Goal: Information Seeking & Learning: Compare options

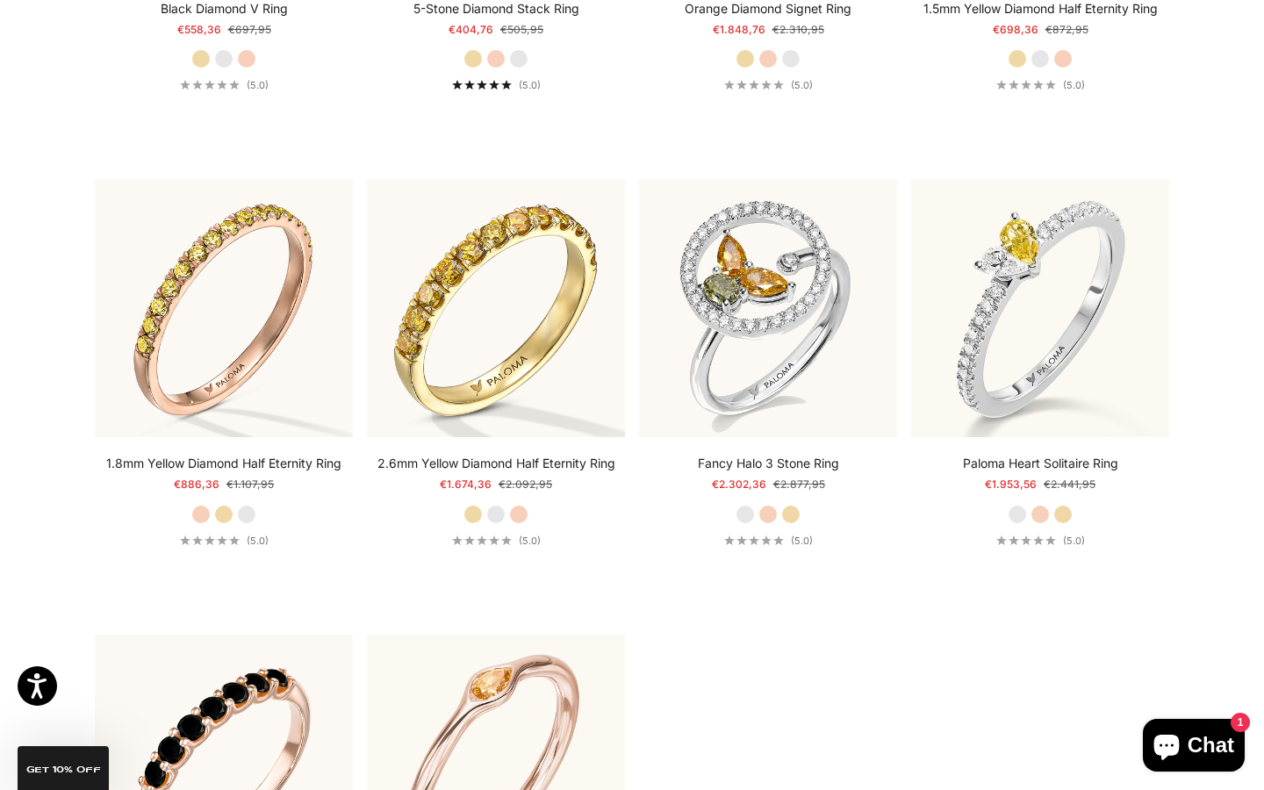
scroll to position [5002, 0]
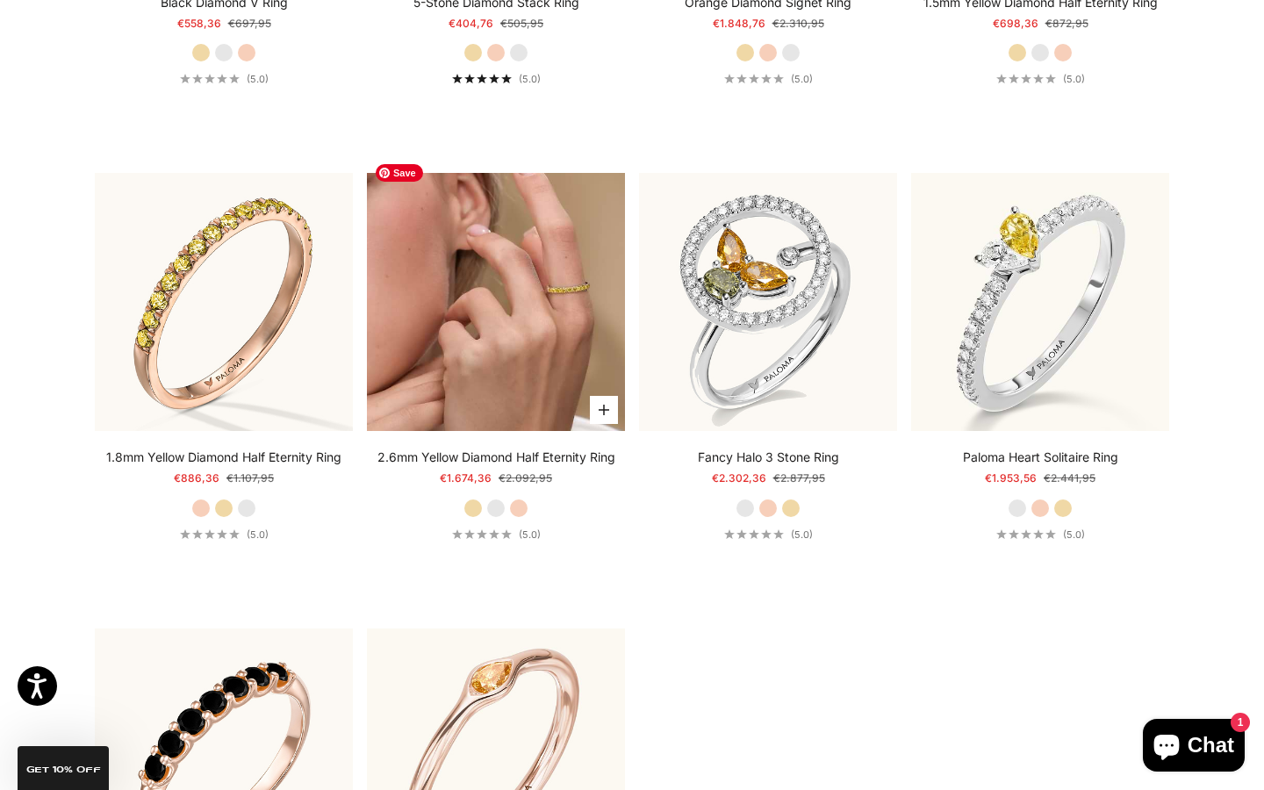
click at [442, 264] on img at bounding box center [496, 302] width 258 height 258
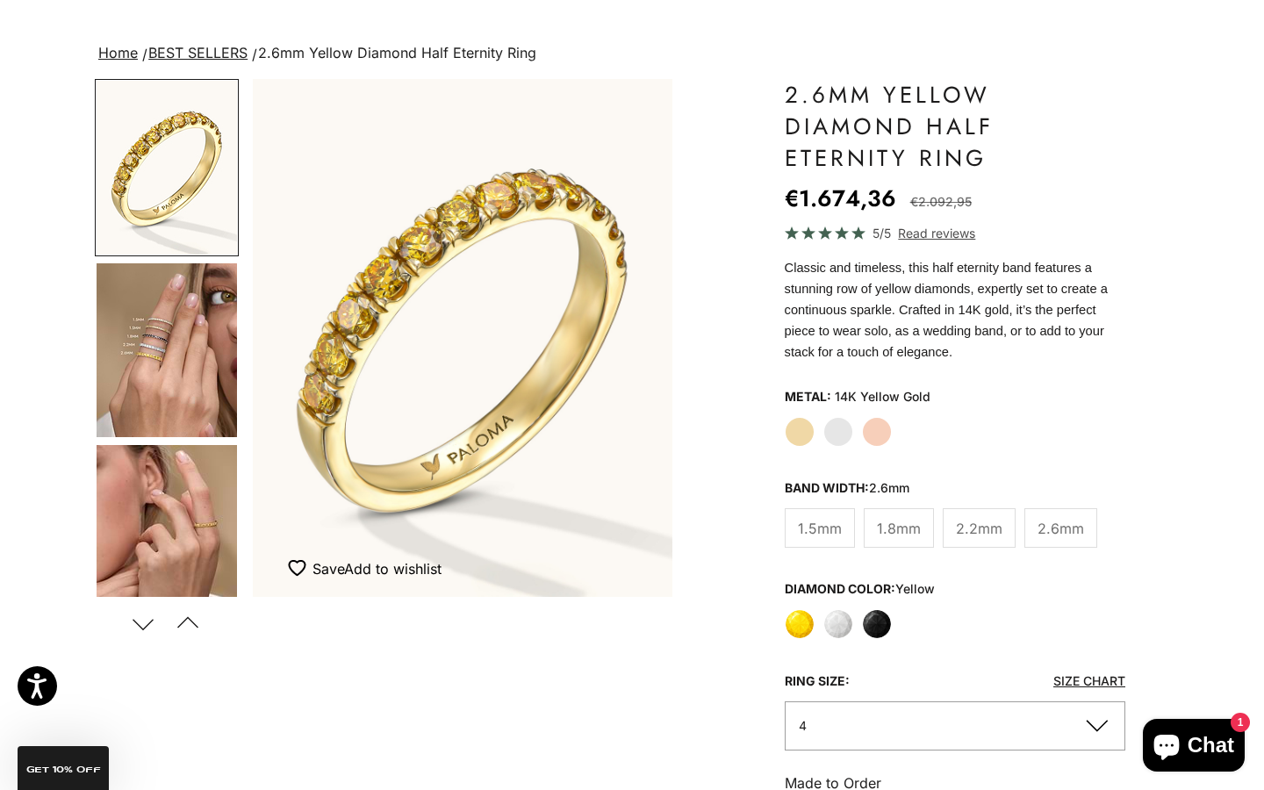
scroll to position [96, 0]
click at [968, 522] on span "2.2mm" at bounding box center [979, 528] width 47 height 23
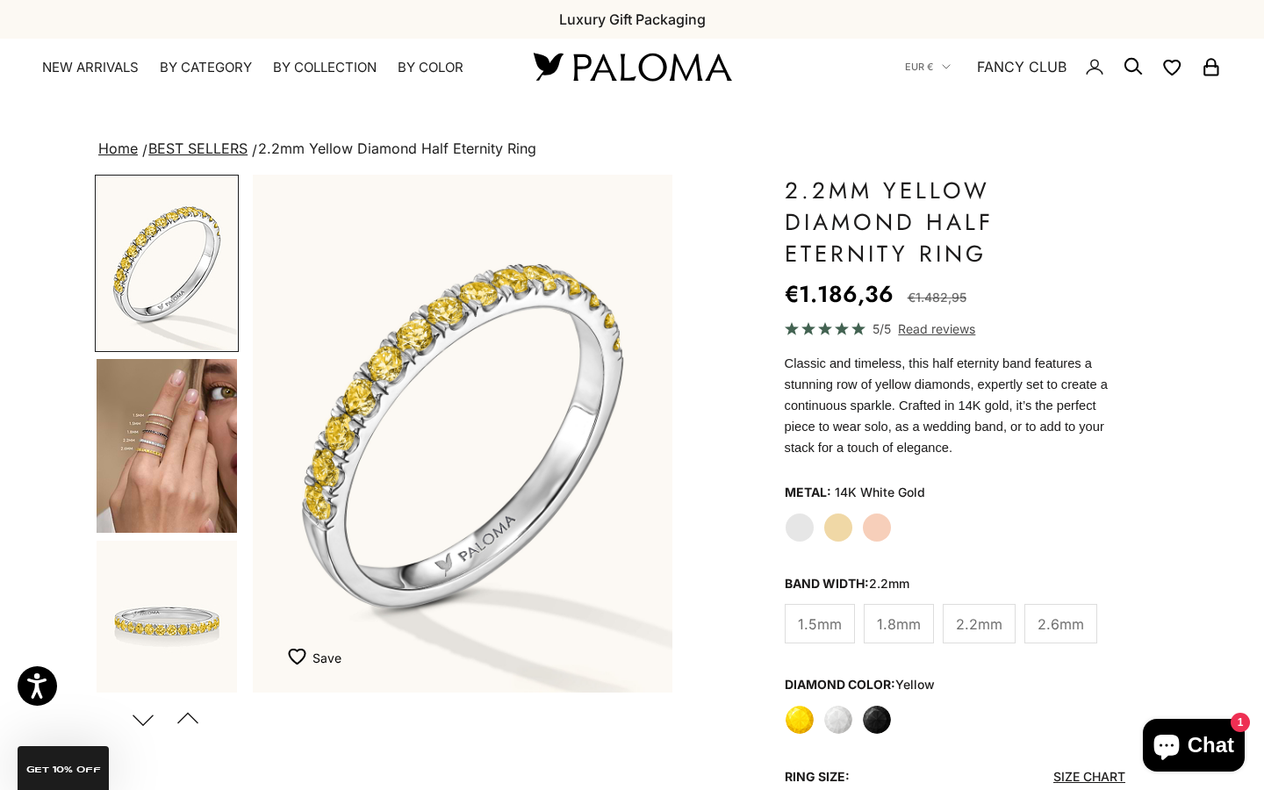
click at [848, 535] on label "Yellow Gold" at bounding box center [839, 528] width 30 height 30
click at [880, 532] on label "Rose Gold" at bounding box center [877, 528] width 30 height 30
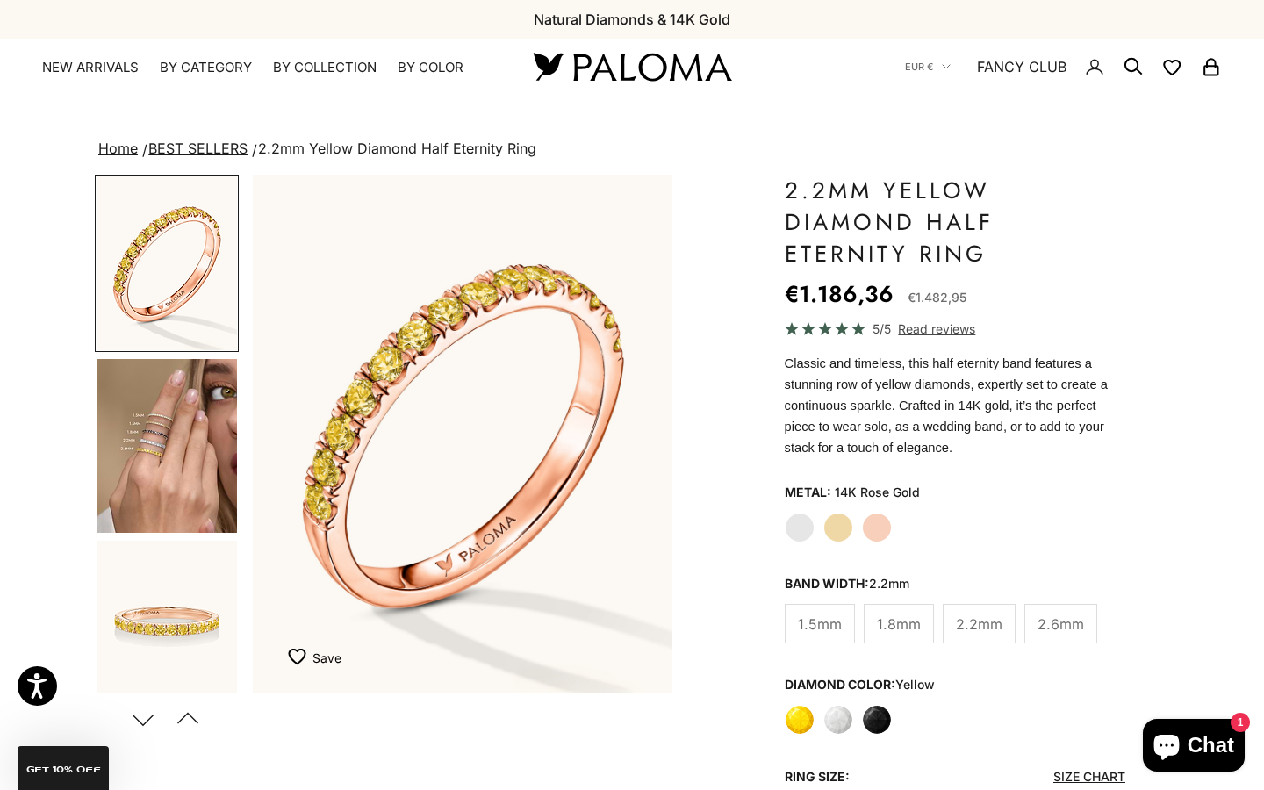
click at [836, 523] on label "Yellow Gold" at bounding box center [839, 528] width 30 height 30
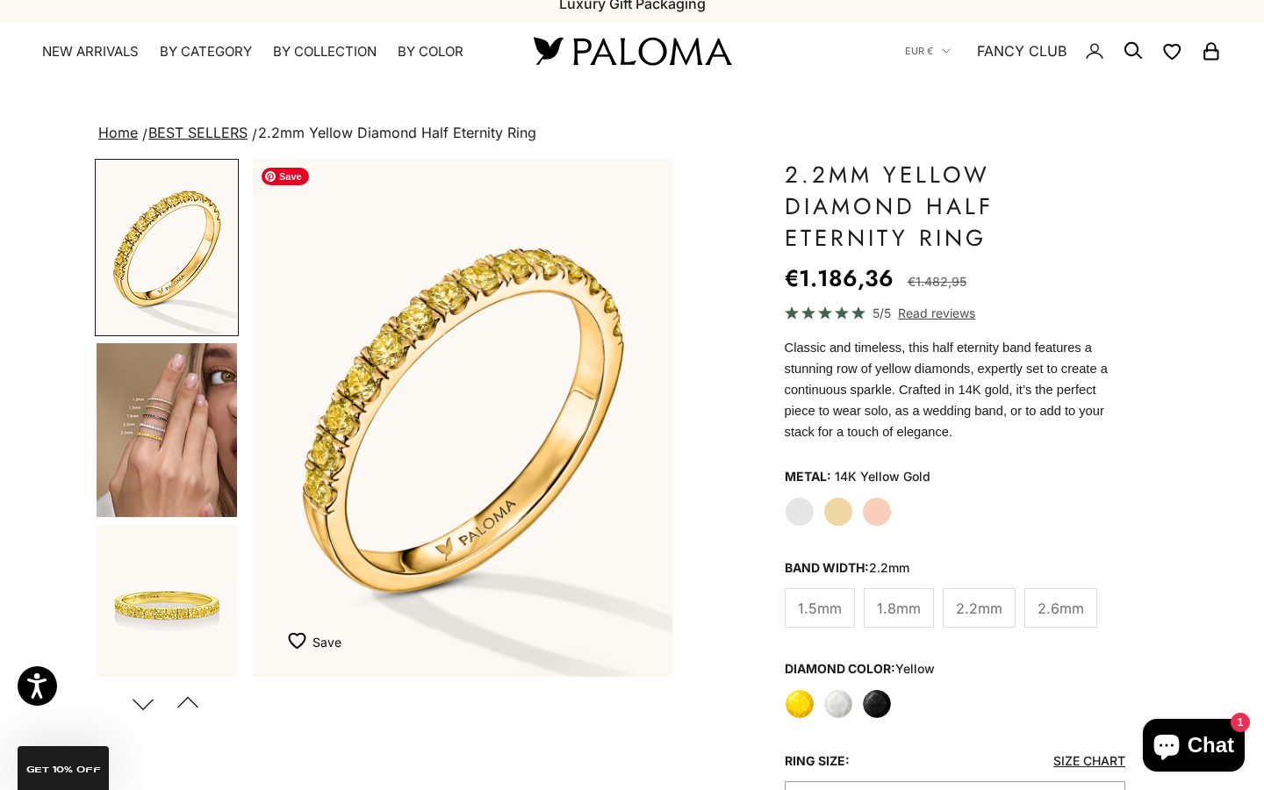
scroll to position [14, 0]
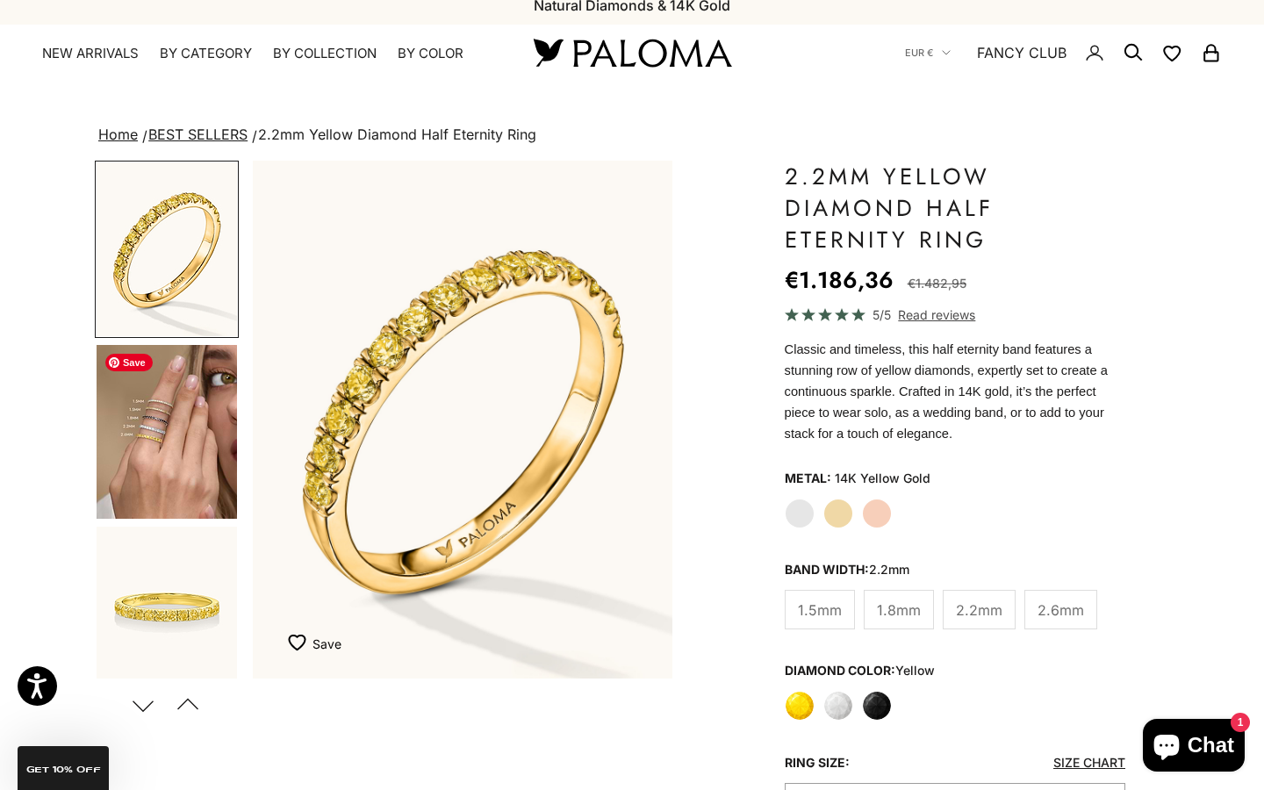
click at [153, 454] on img "Go to item 4" at bounding box center [167, 432] width 140 height 174
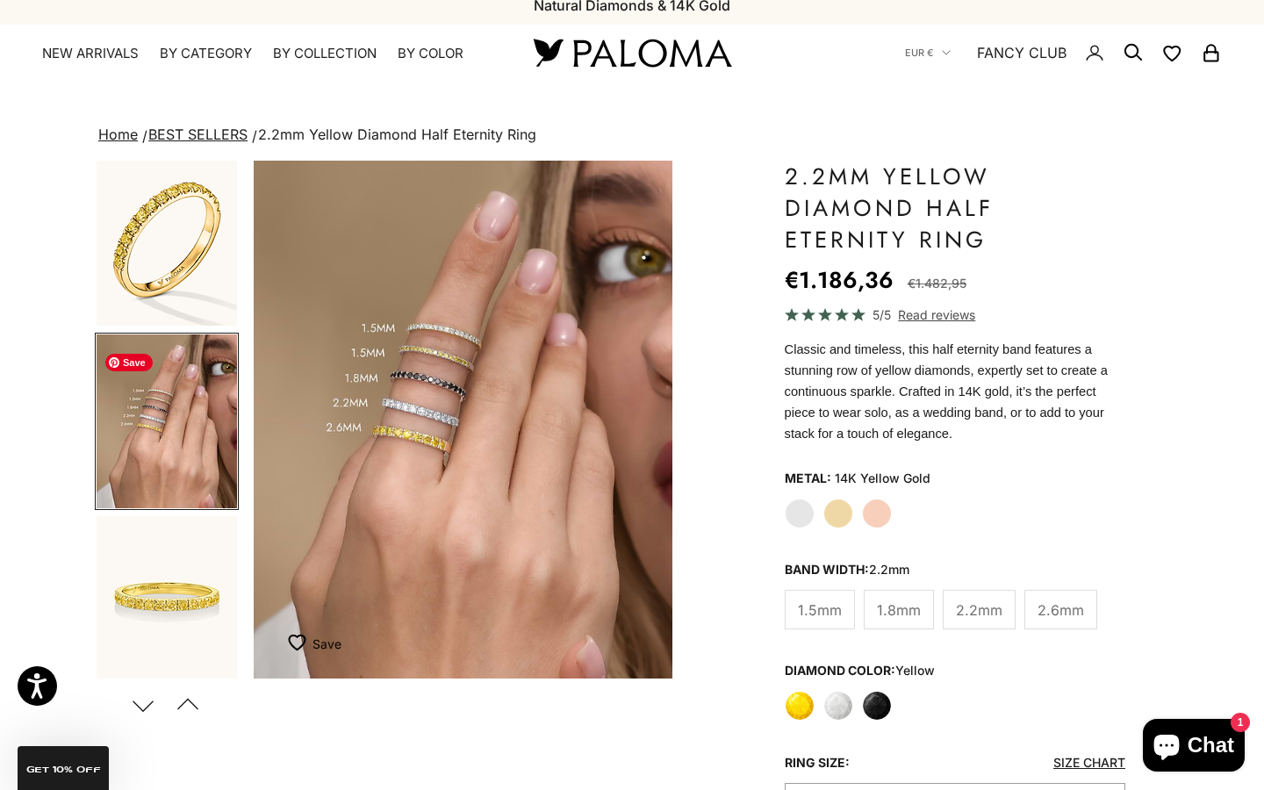
scroll to position [0, 441]
click at [801, 516] on label "White Gold" at bounding box center [800, 514] width 30 height 30
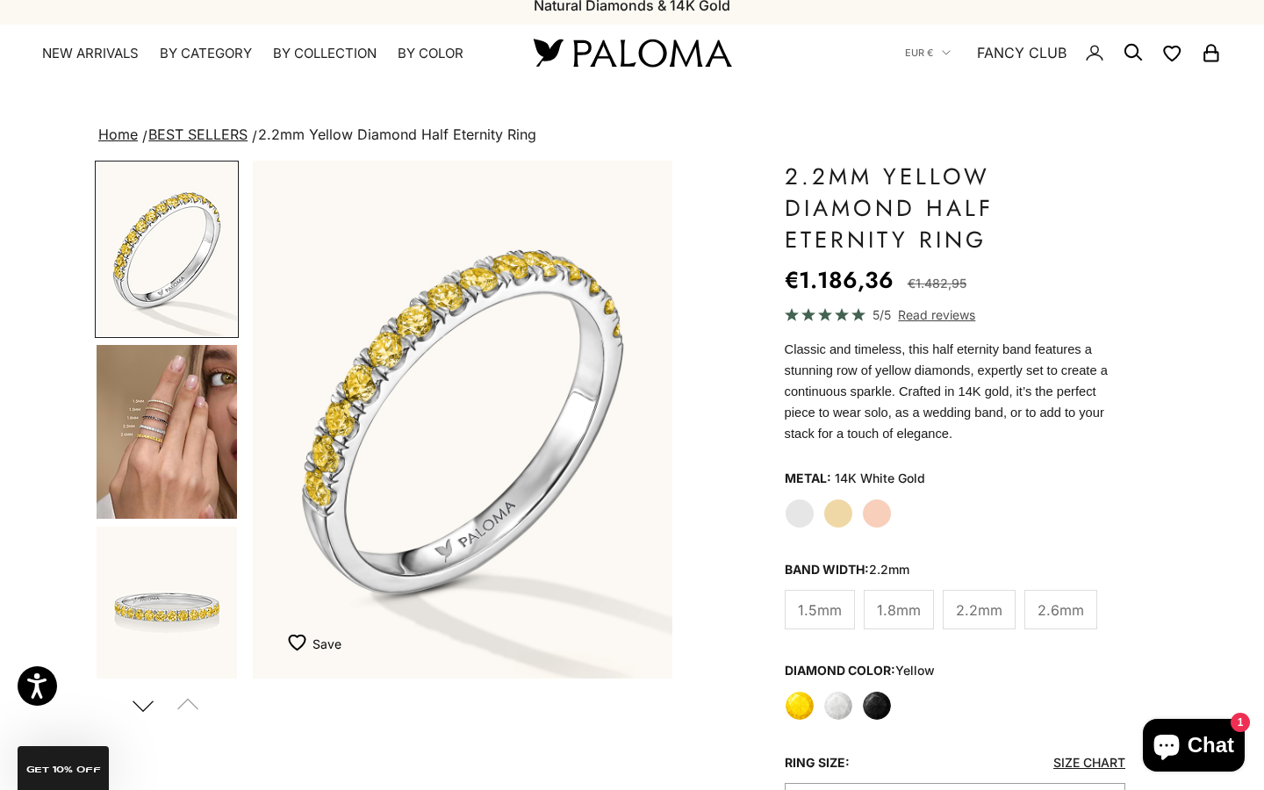
click at [841, 514] on label "Yellow Gold" at bounding box center [839, 514] width 30 height 30
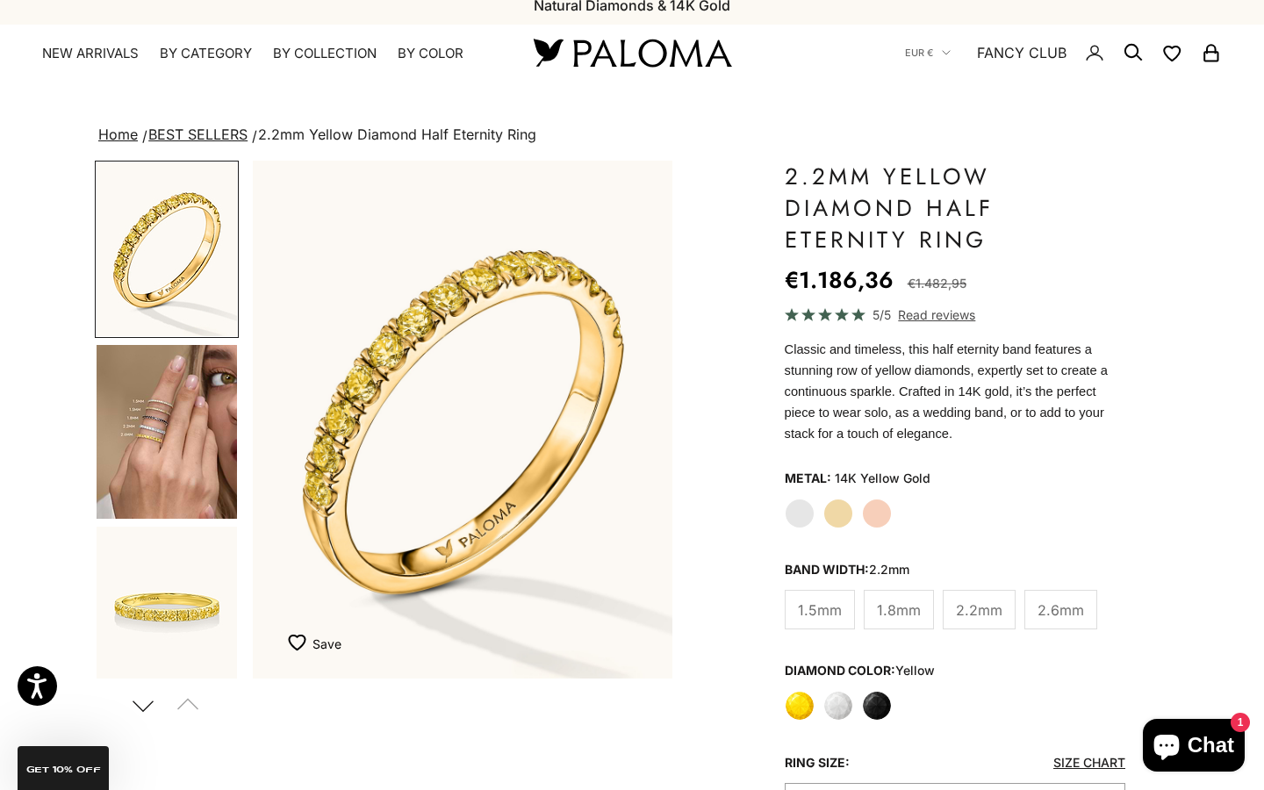
click at [838, 702] on label "White" at bounding box center [839, 706] width 30 height 30
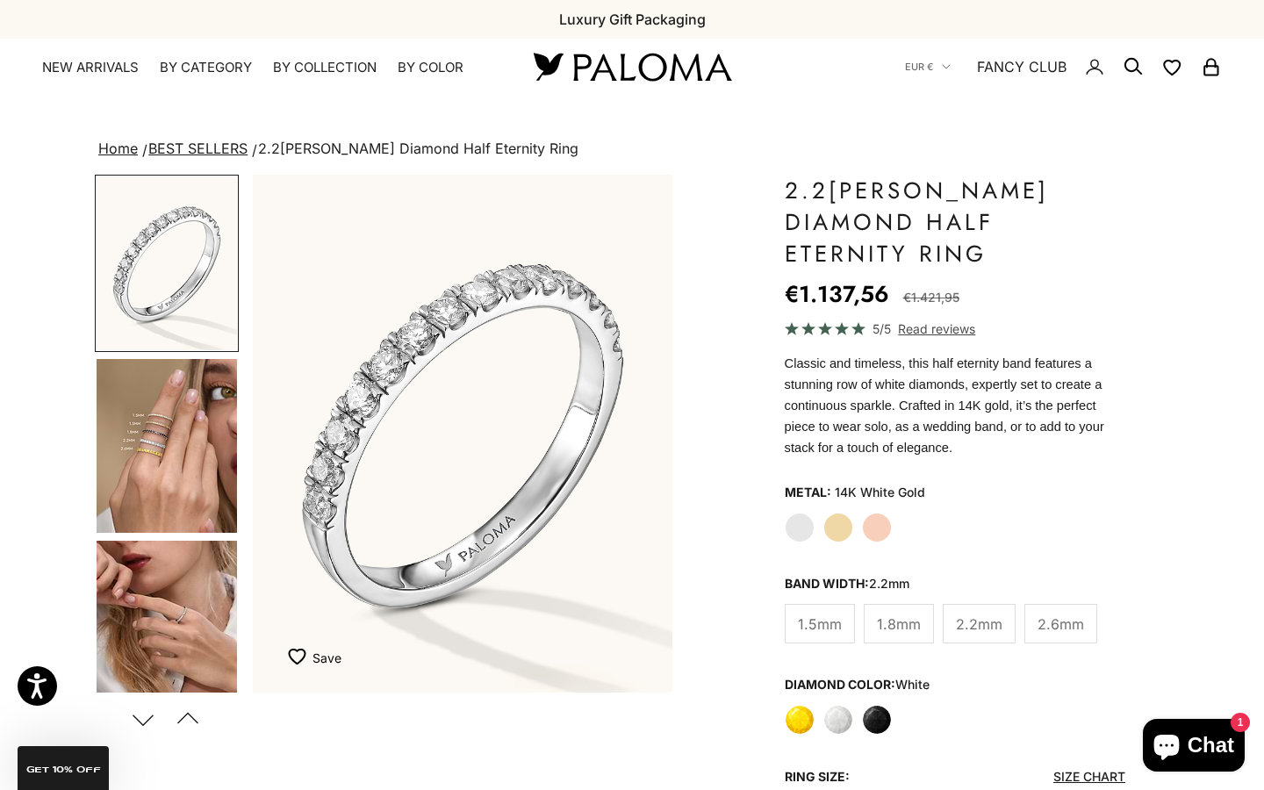
click at [846, 705] on label "White" at bounding box center [839, 720] width 30 height 30
click at [811, 705] on label "Yellow" at bounding box center [800, 720] width 30 height 30
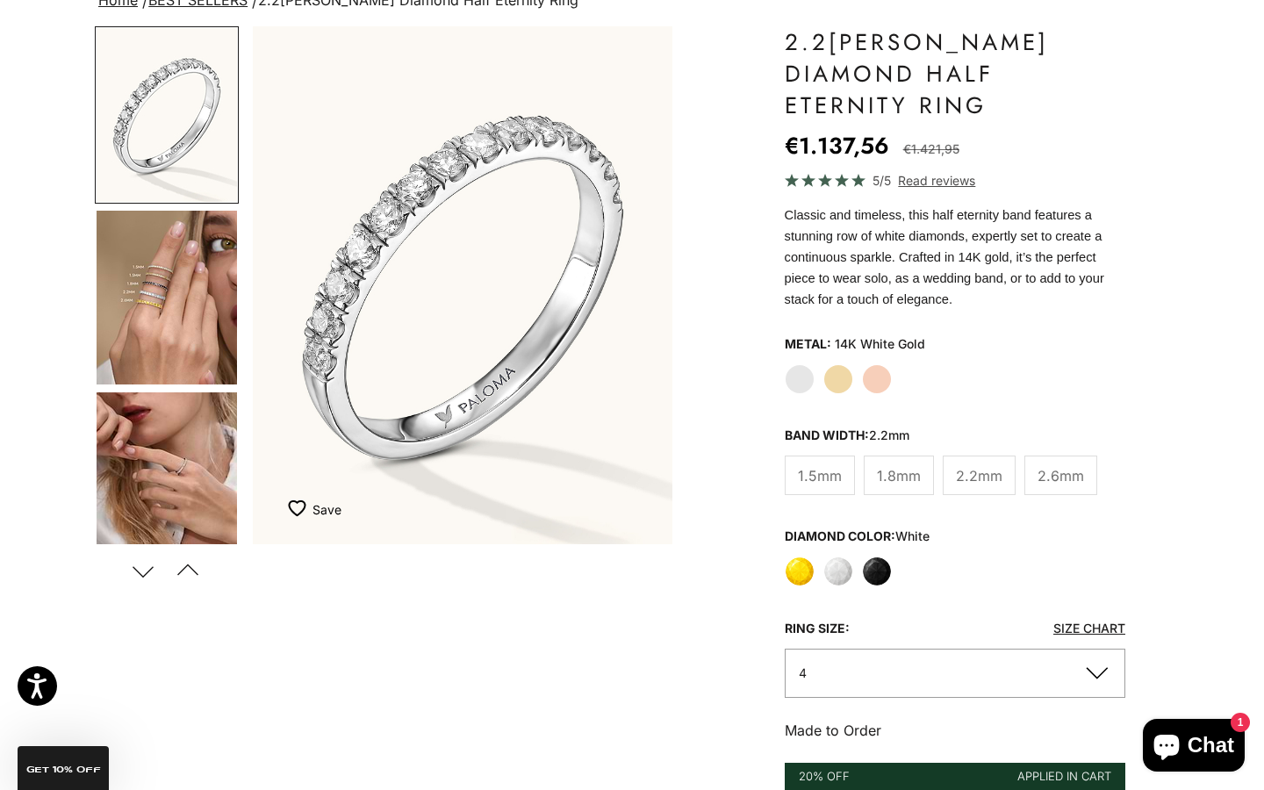
scroll to position [132, 0]
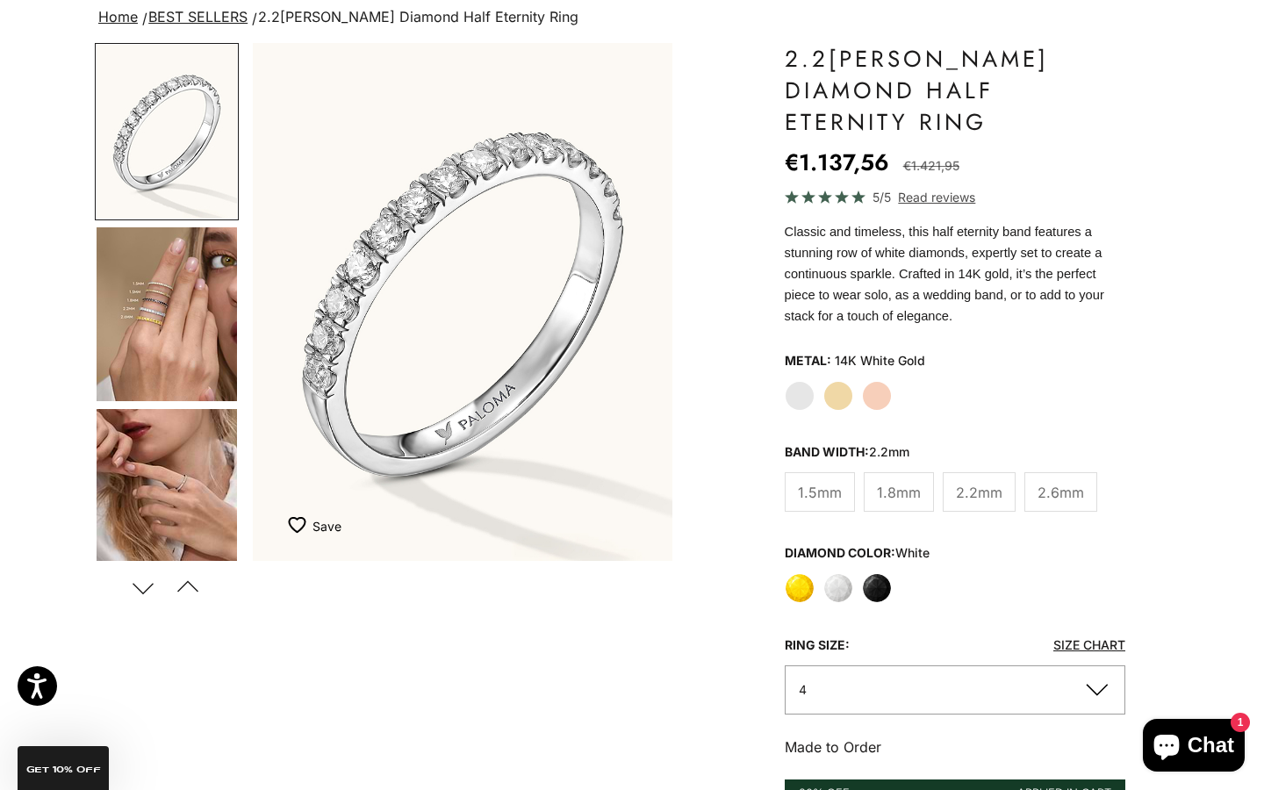
click at [1038, 481] on span "2.6mm" at bounding box center [1061, 492] width 47 height 23
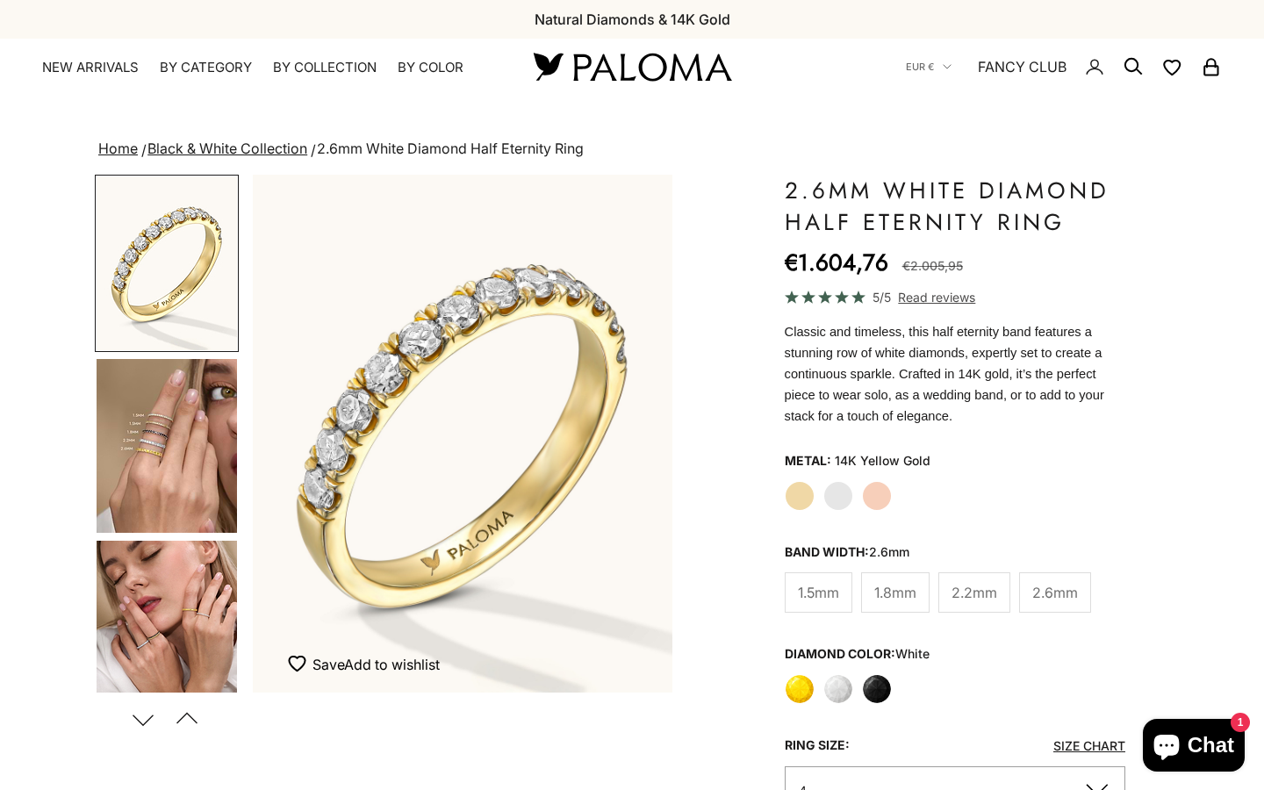
scroll to position [95, 0]
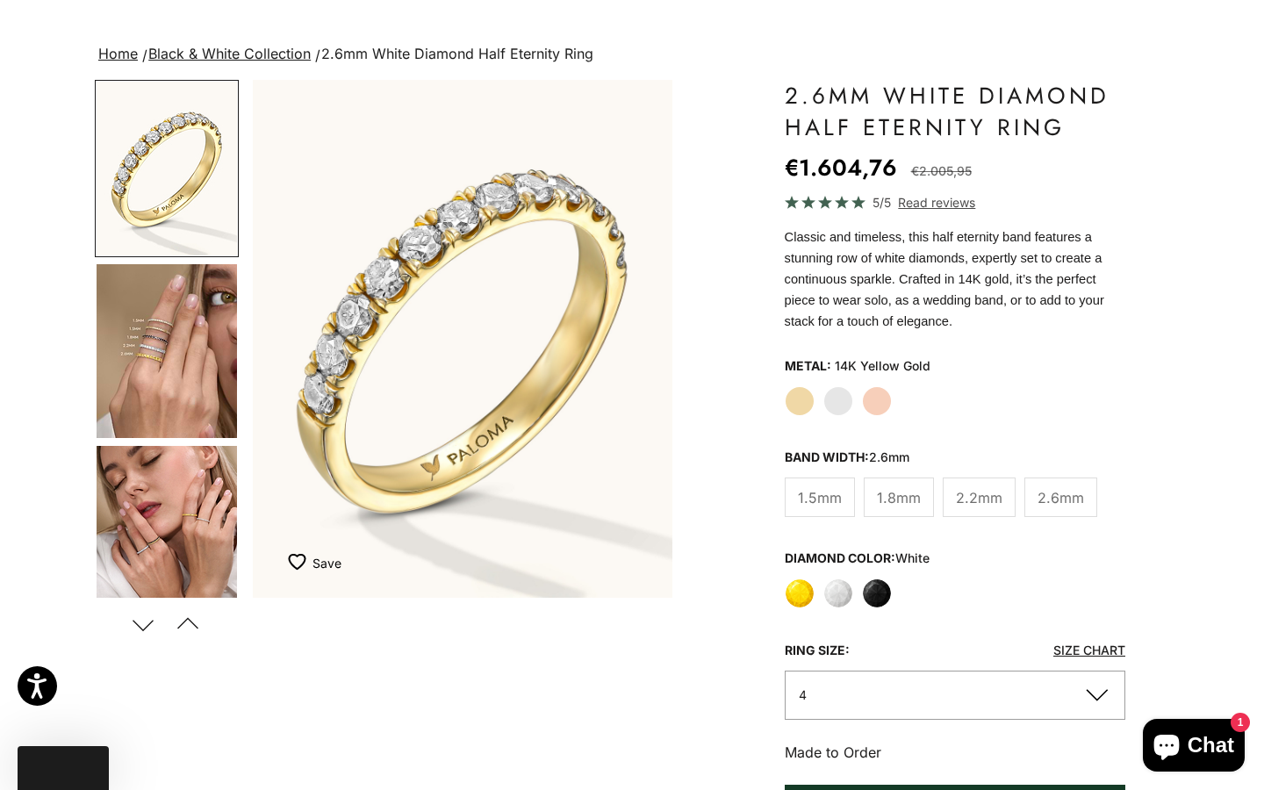
click at [979, 502] on span "2.2mm" at bounding box center [979, 497] width 47 height 23
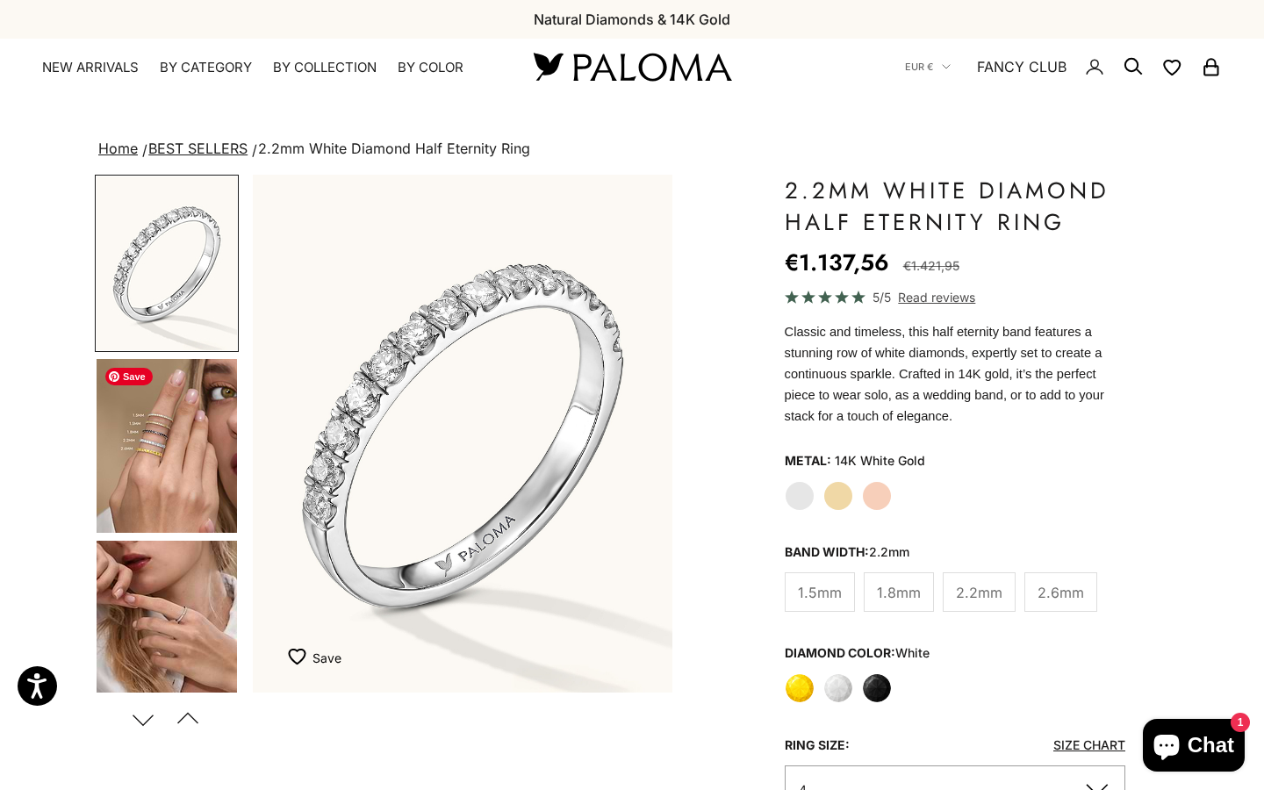
click at [153, 460] on img "Go to item 4" at bounding box center [167, 446] width 140 height 174
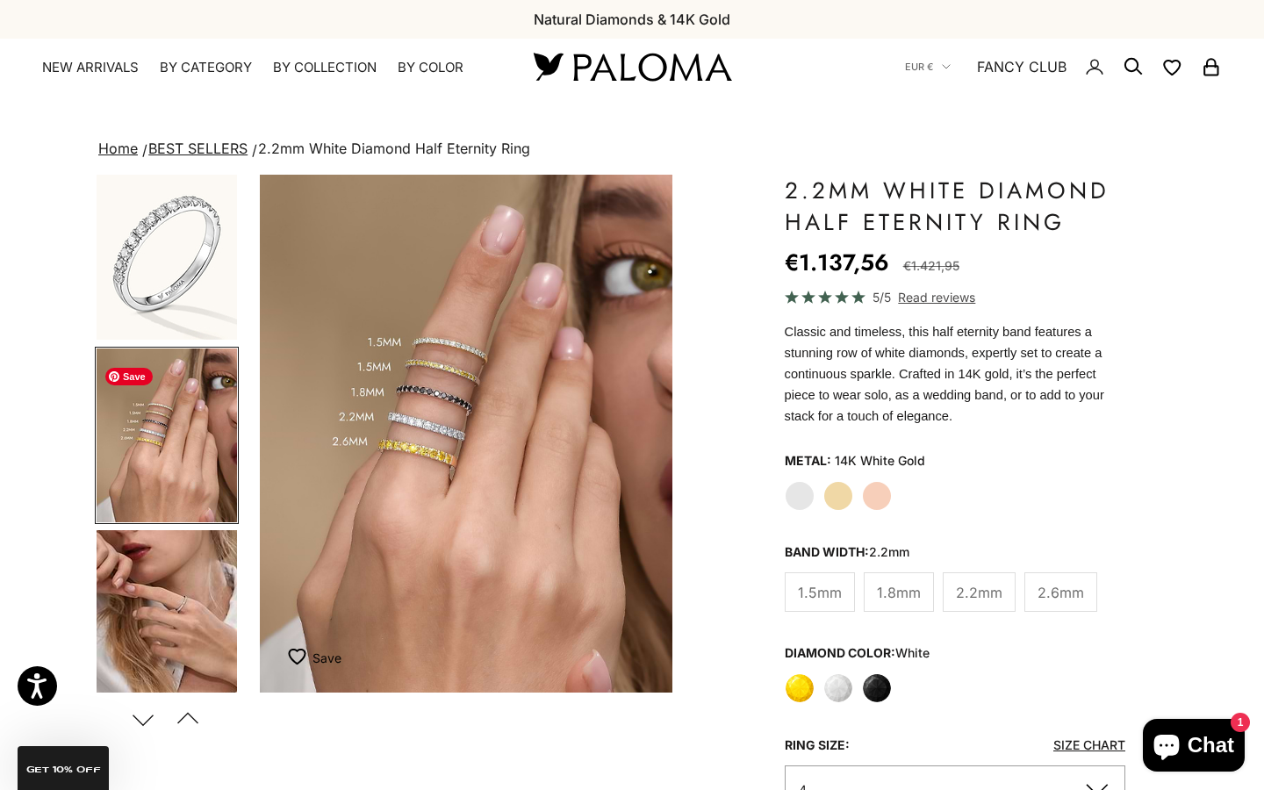
scroll to position [0, 441]
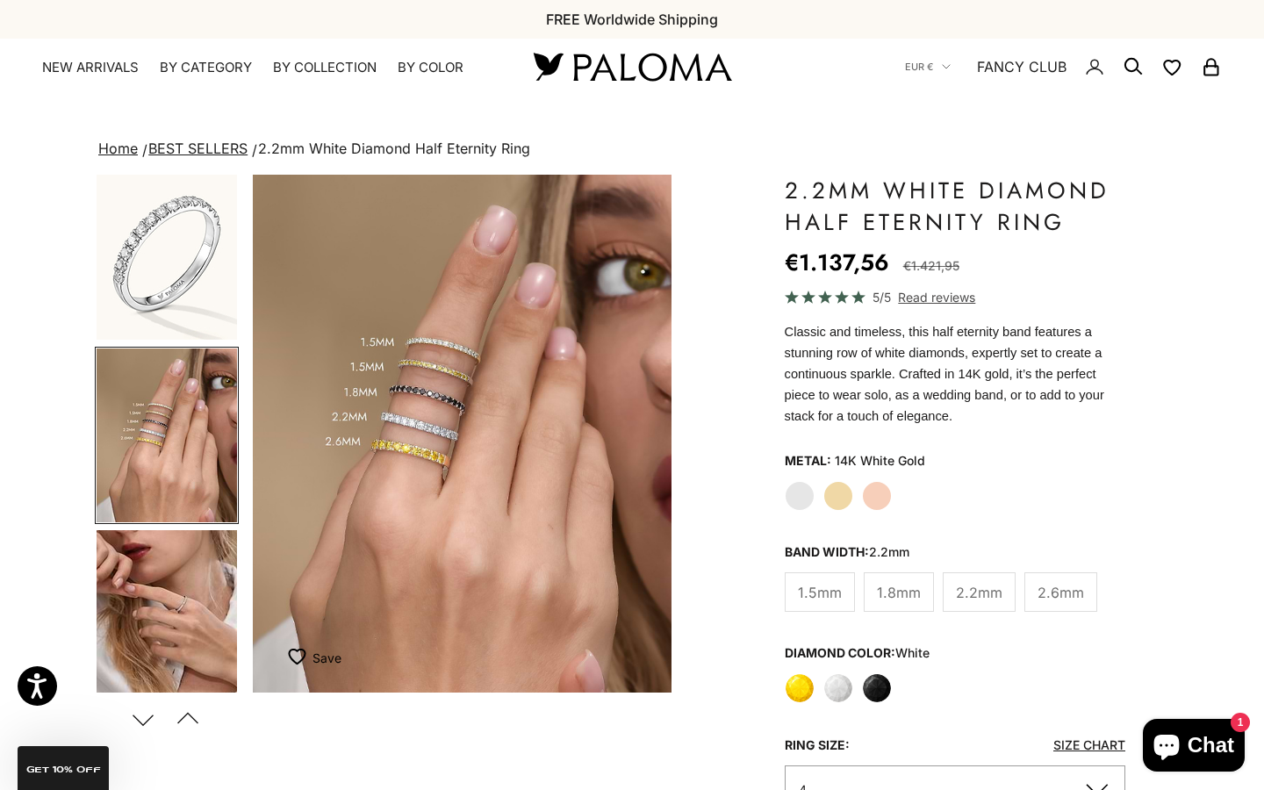
click at [803, 687] on label "Yellow" at bounding box center [800, 688] width 30 height 30
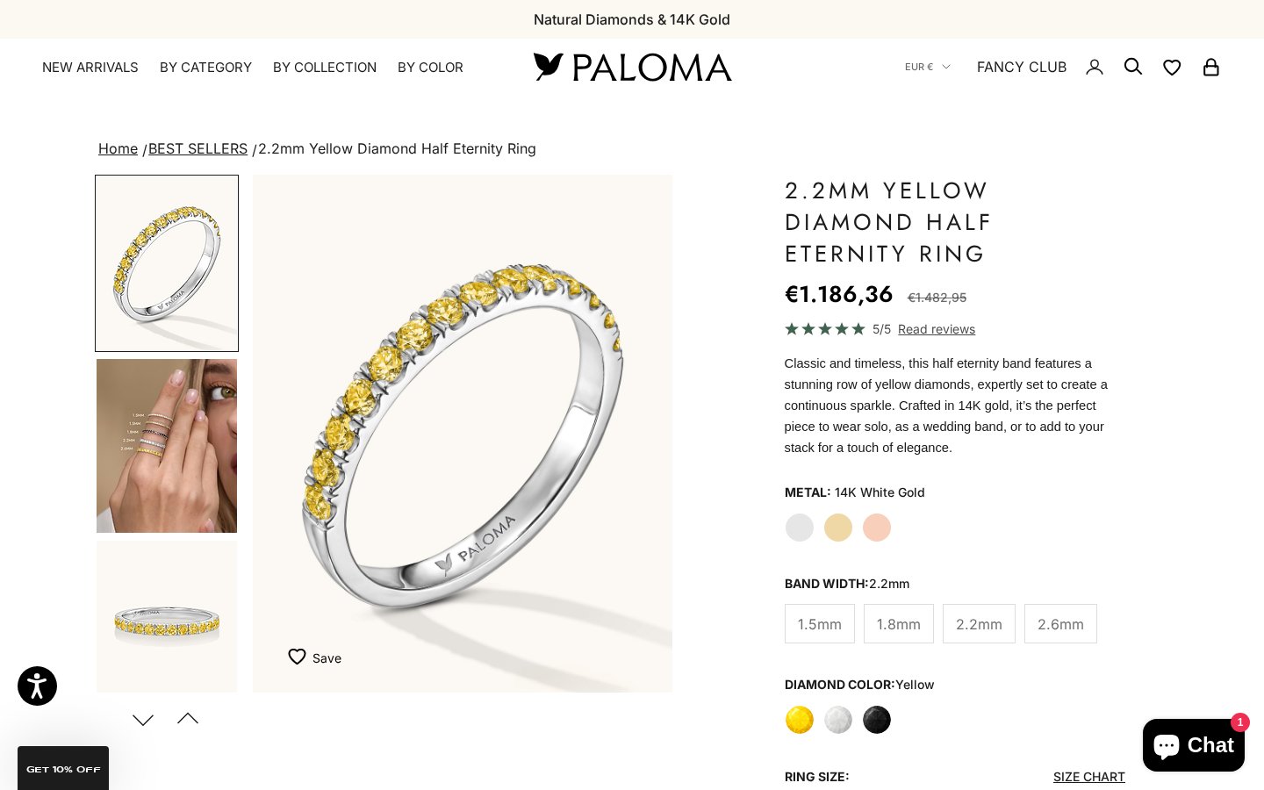
click at [837, 725] on label "White" at bounding box center [839, 720] width 30 height 30
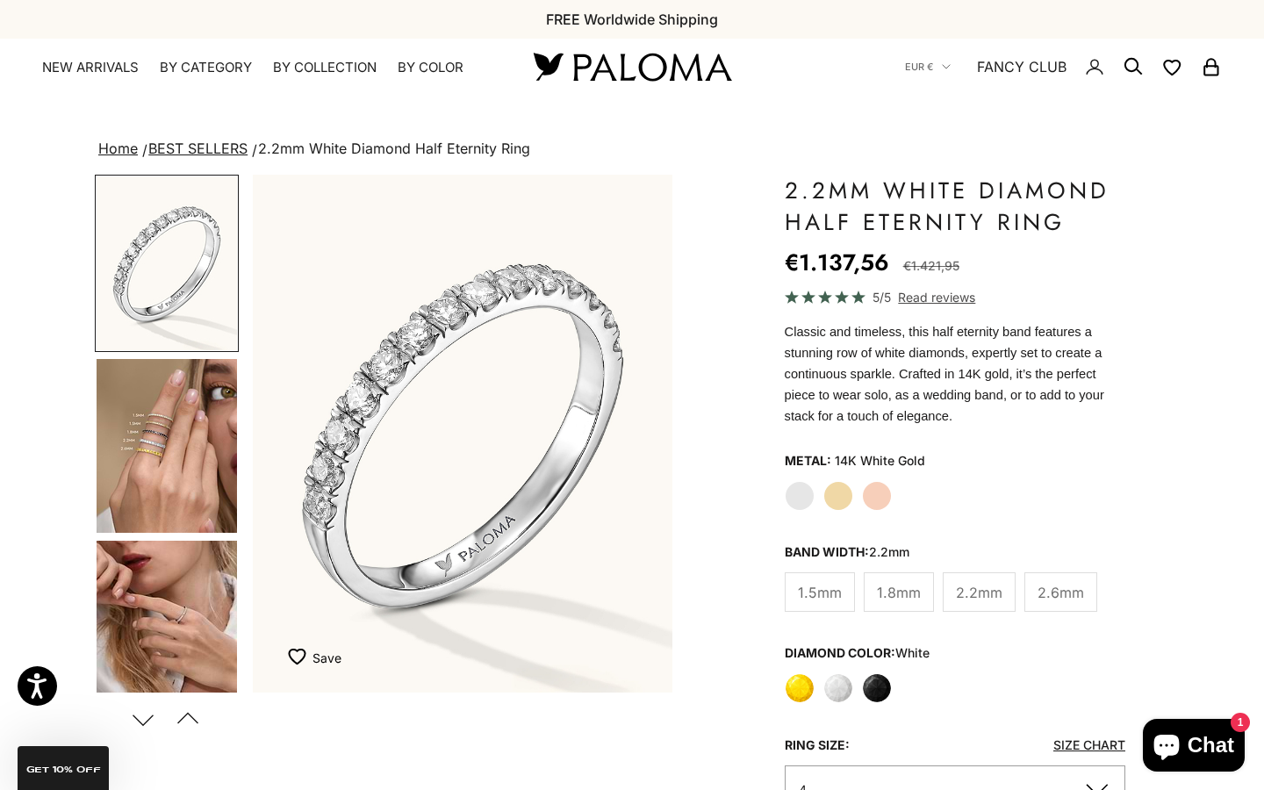
click at [804, 690] on label "Yellow" at bounding box center [800, 688] width 30 height 30
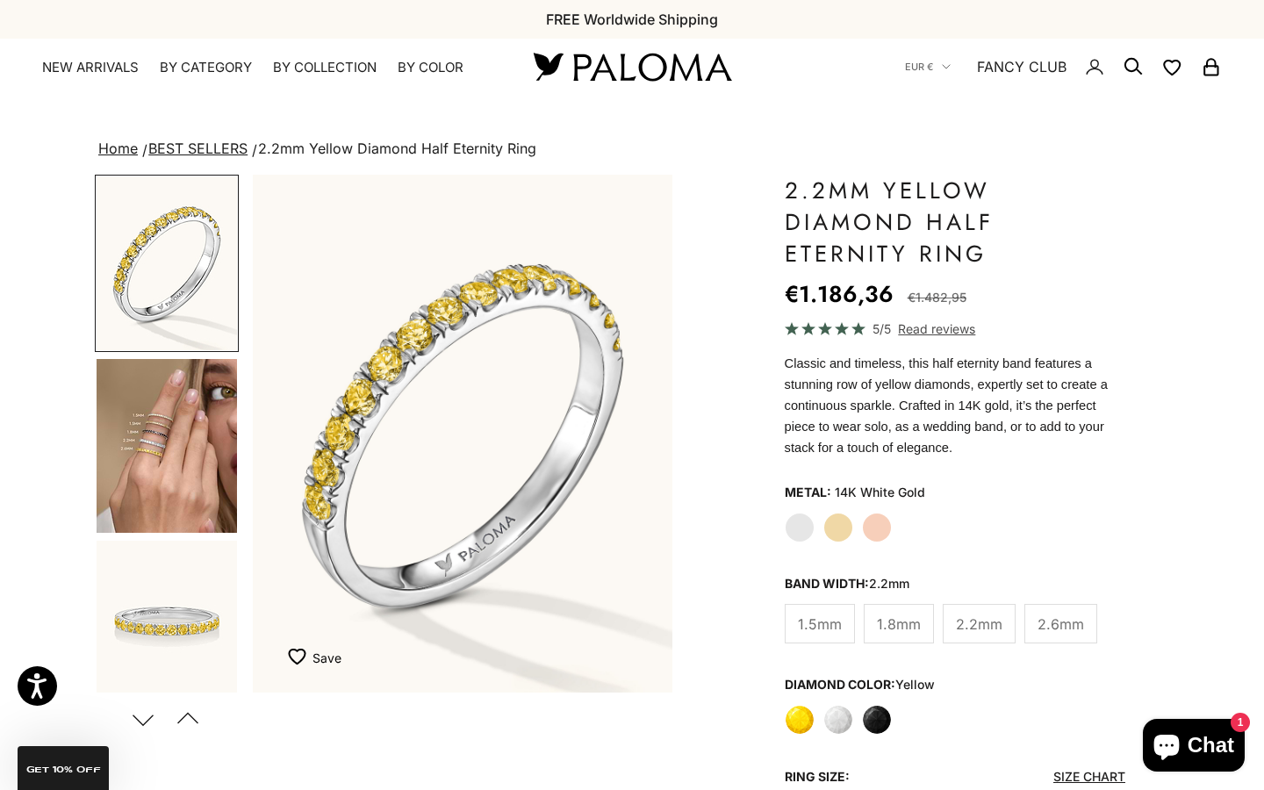
click at [845, 526] on label "Yellow Gold" at bounding box center [839, 528] width 30 height 30
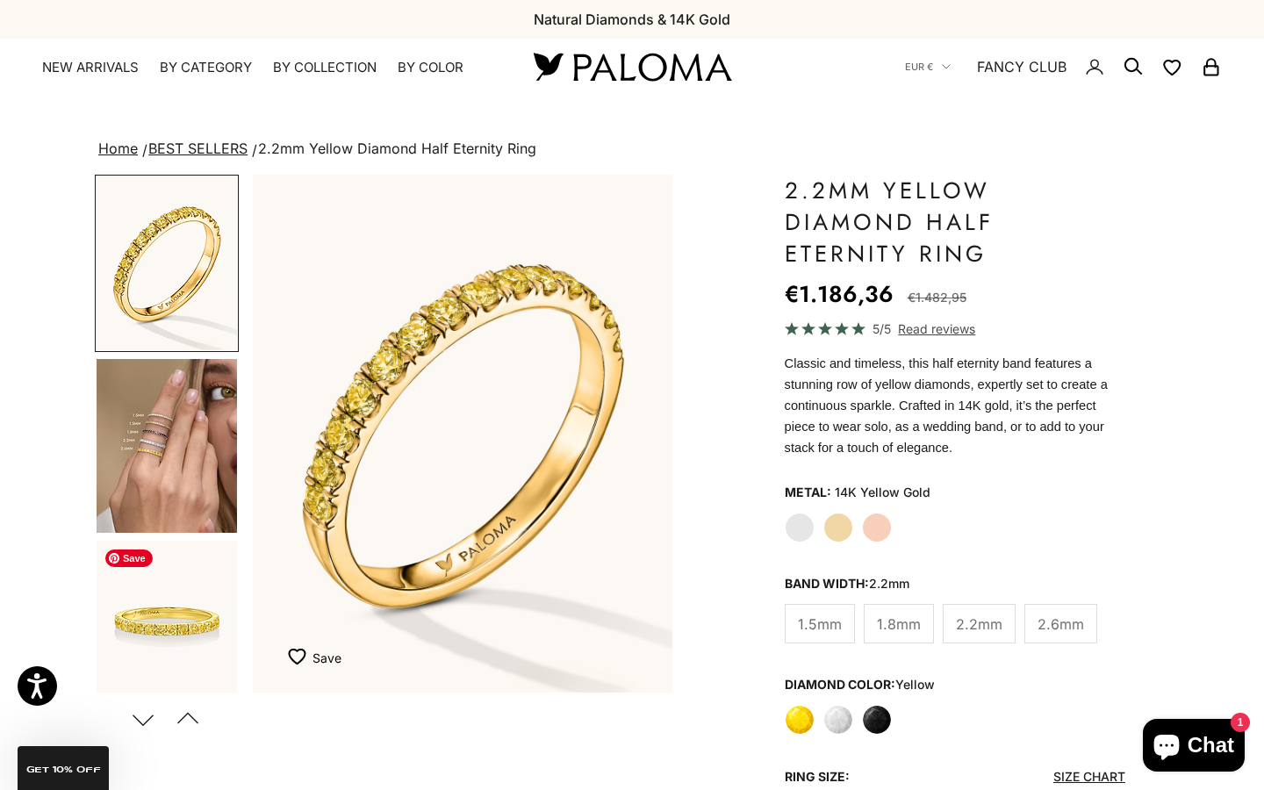
click at [180, 602] on img "Go to item 5" at bounding box center [167, 628] width 140 height 174
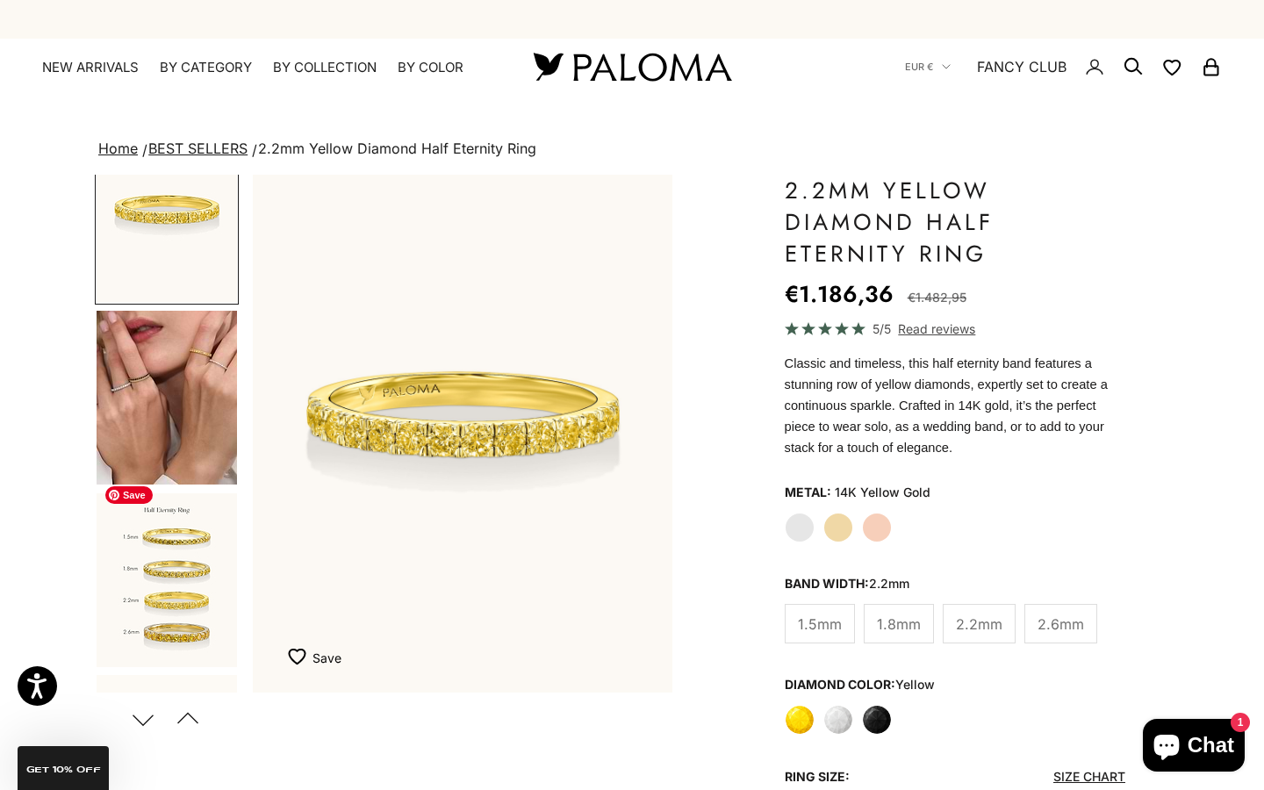
scroll to position [453, 0]
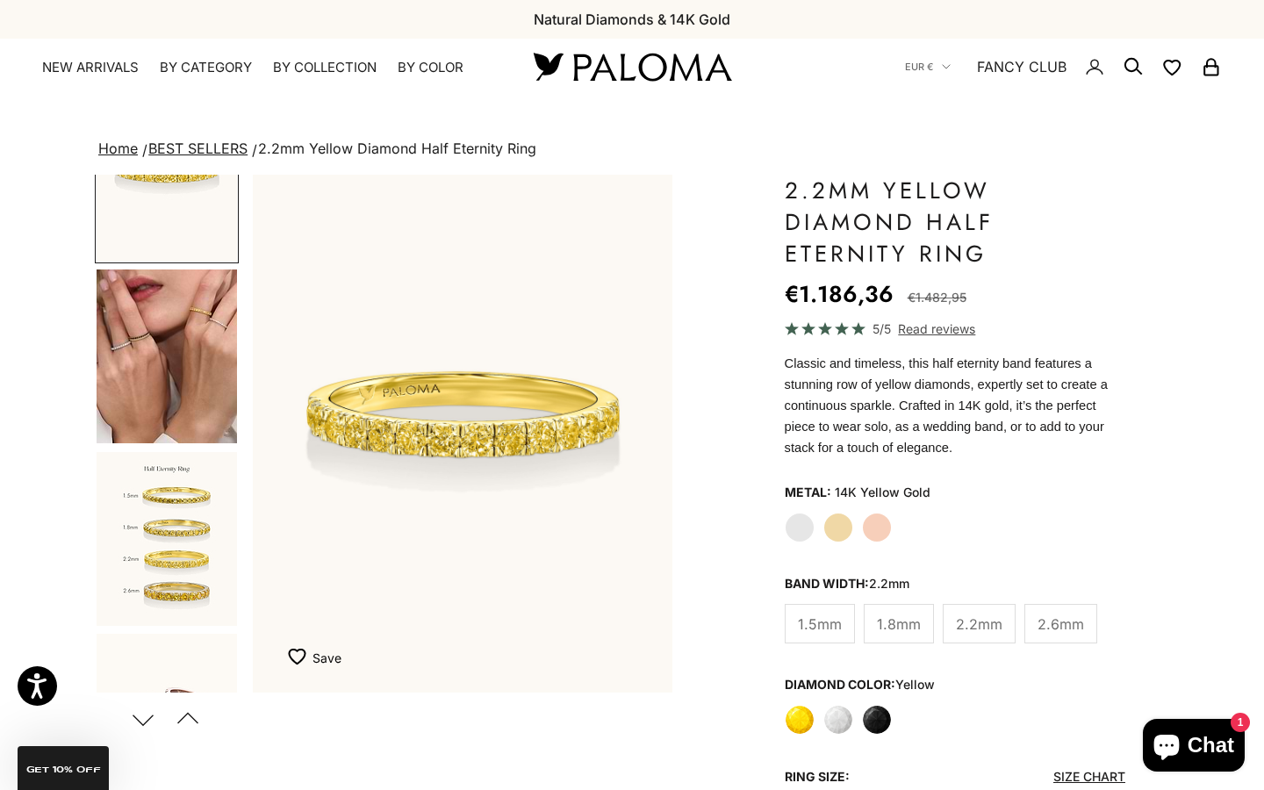
click at [846, 726] on label "White" at bounding box center [839, 720] width 30 height 30
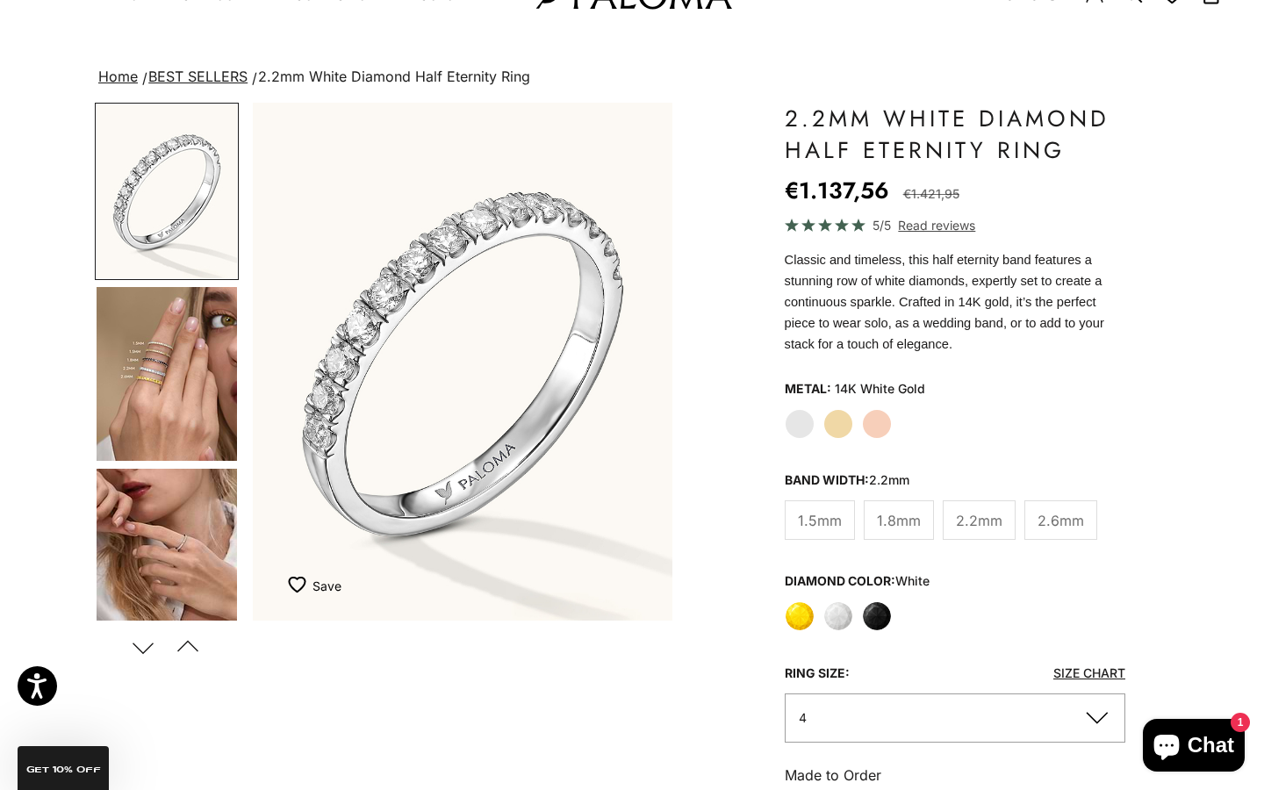
scroll to position [85, 0]
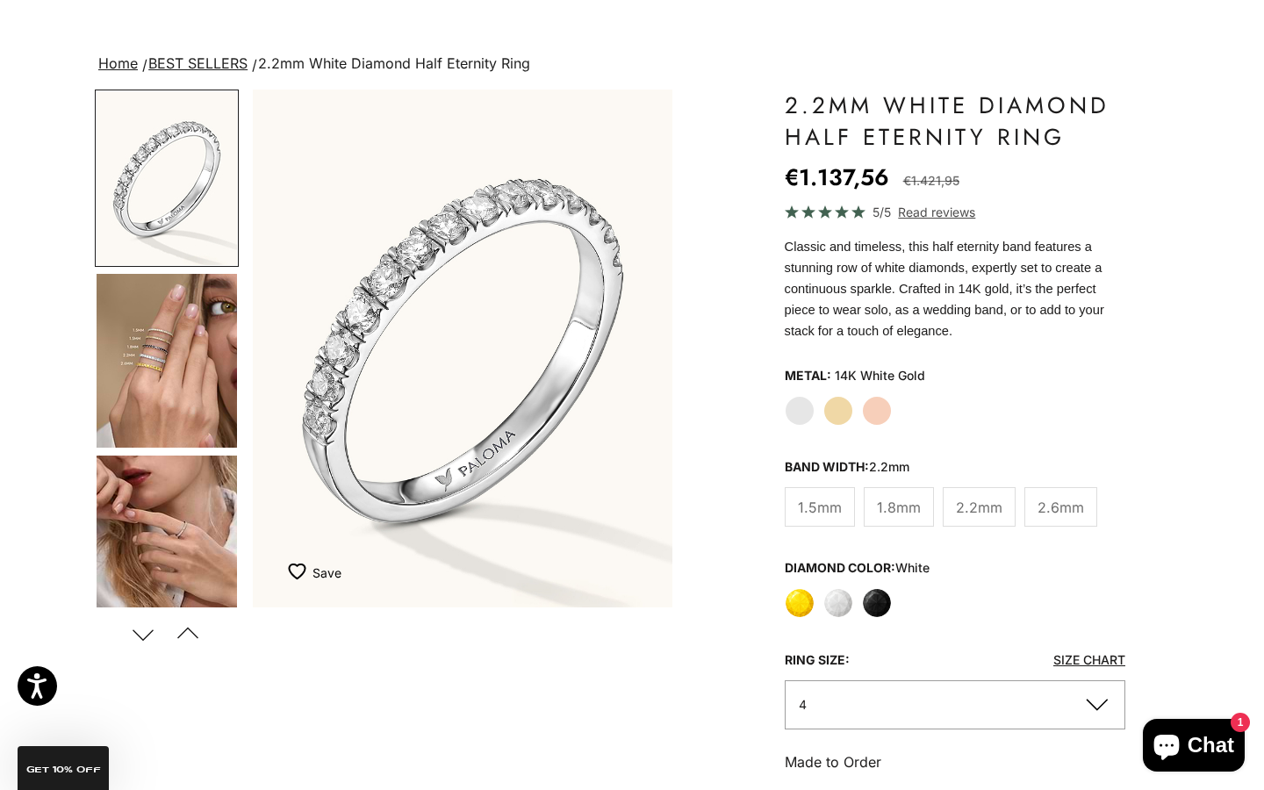
click at [878, 410] on label "Rose Gold" at bounding box center [877, 411] width 30 height 30
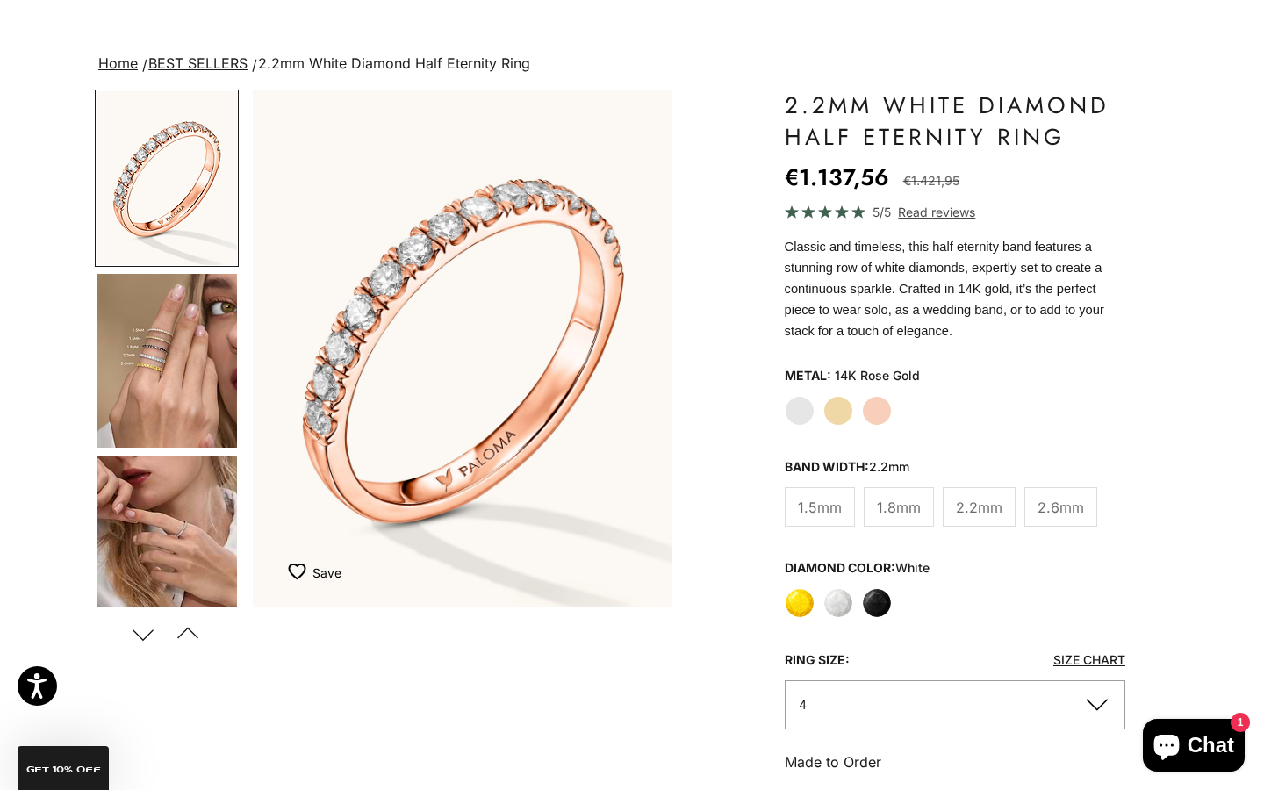
click at [847, 409] on label "Yellow Gold" at bounding box center [839, 411] width 30 height 30
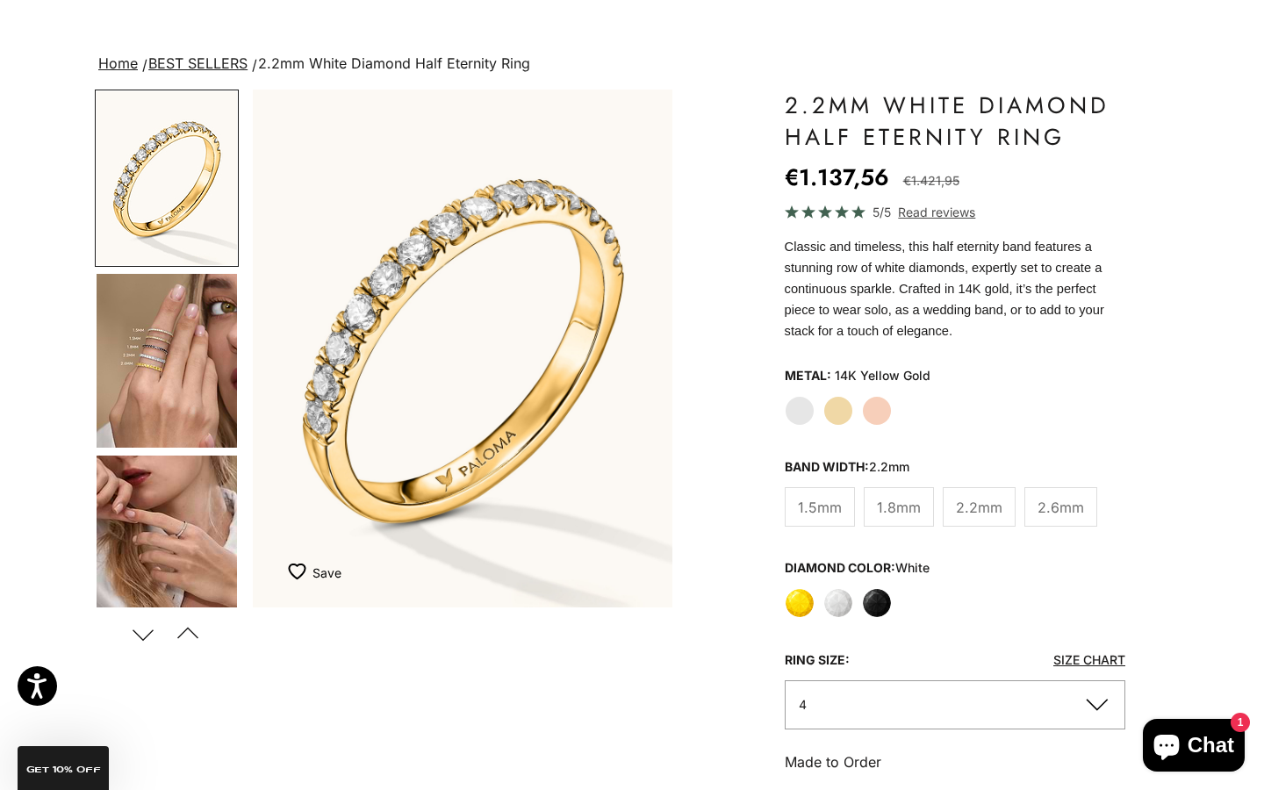
click at [880, 604] on label "Black" at bounding box center [877, 603] width 30 height 30
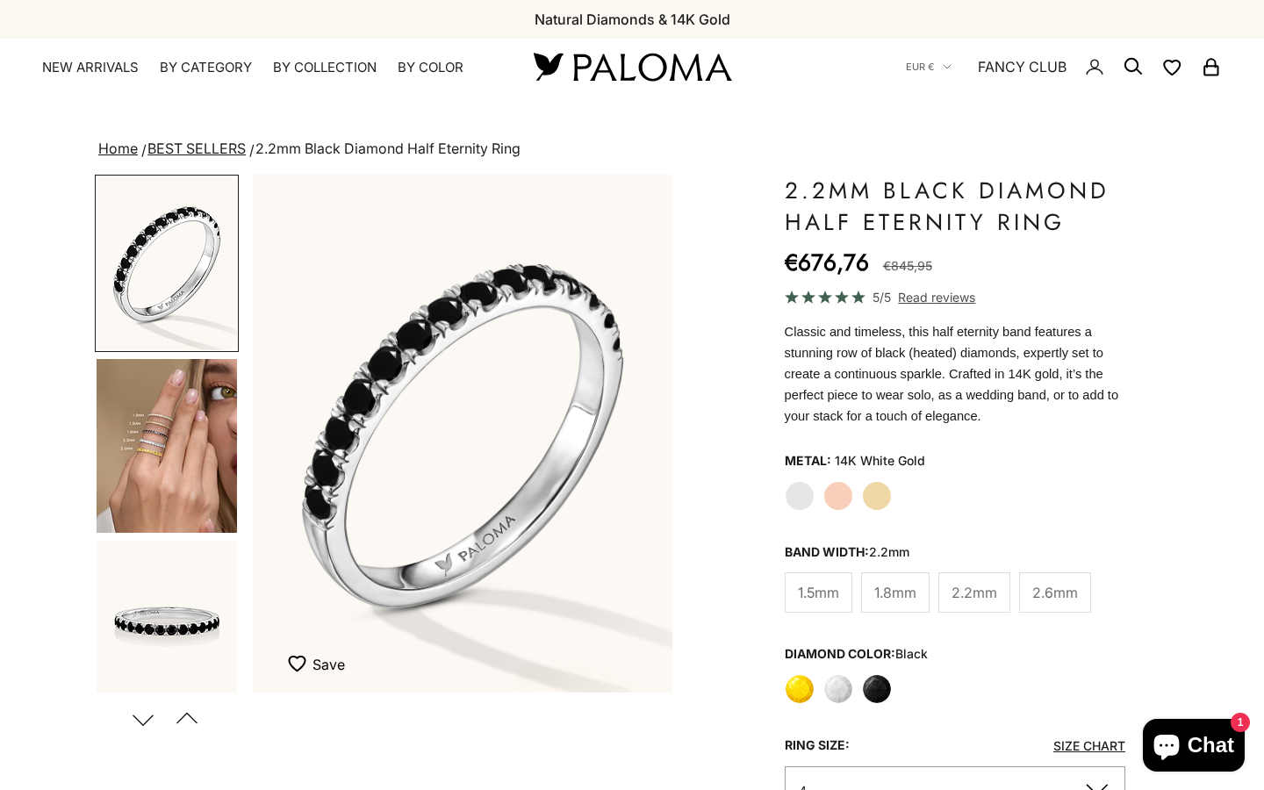
click at [887, 481] on label "Yellow Gold" at bounding box center [877, 496] width 30 height 30
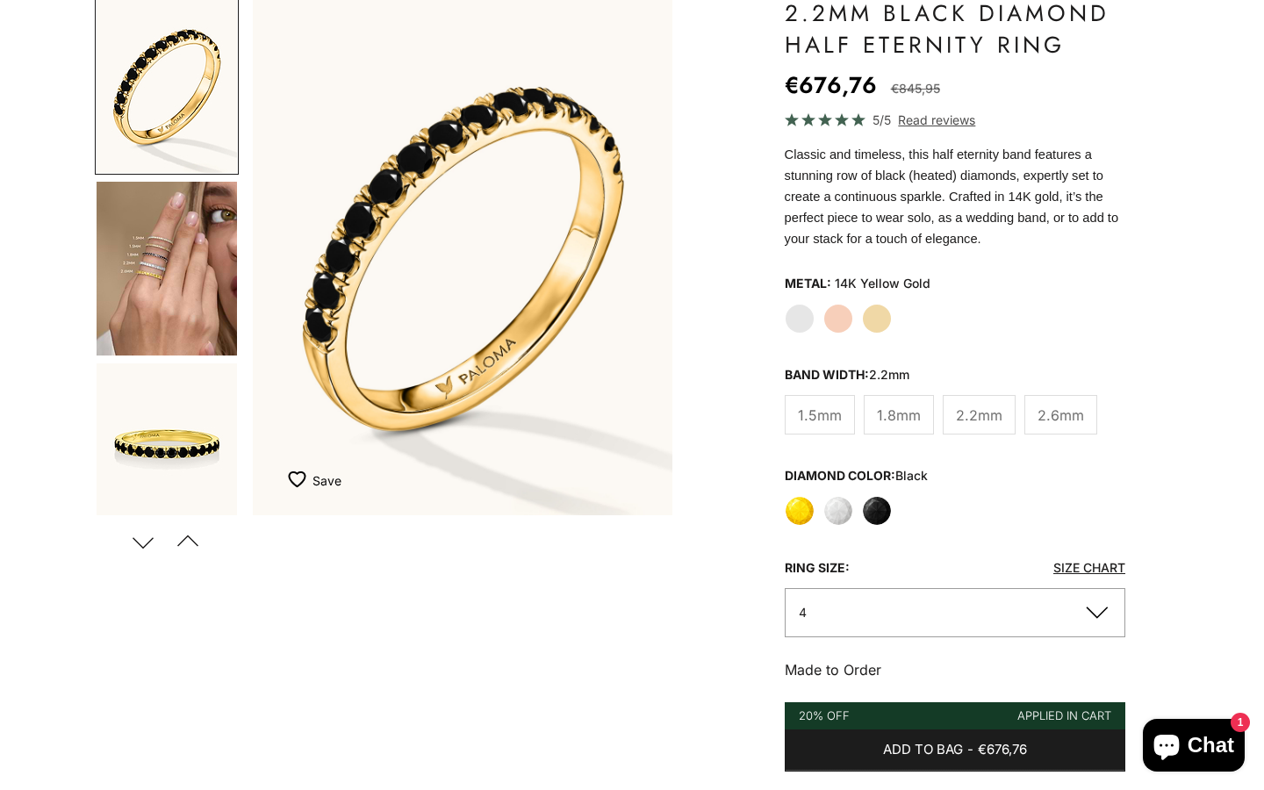
scroll to position [177, 0]
click at [810, 512] on label "Yellow" at bounding box center [800, 511] width 30 height 30
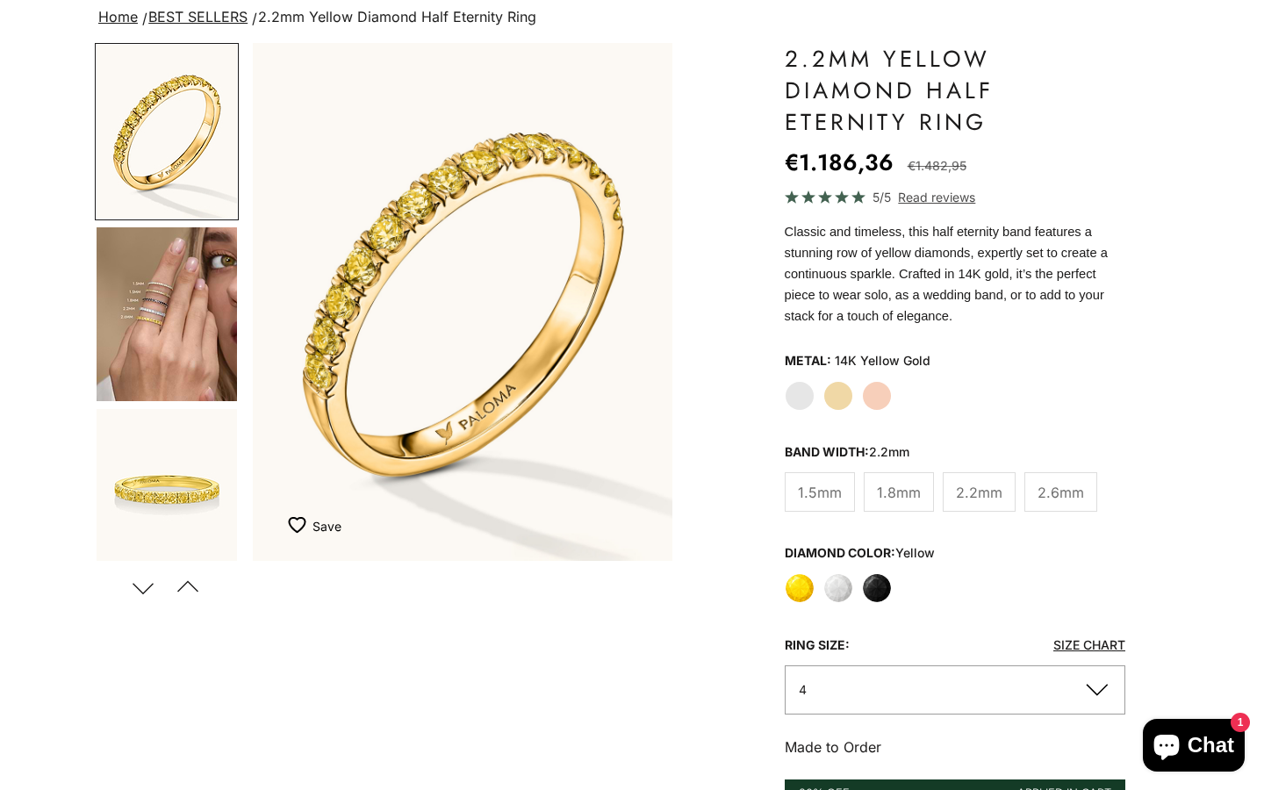
scroll to position [132, 0]
click at [174, 353] on img "Go to item 4" at bounding box center [167, 314] width 140 height 174
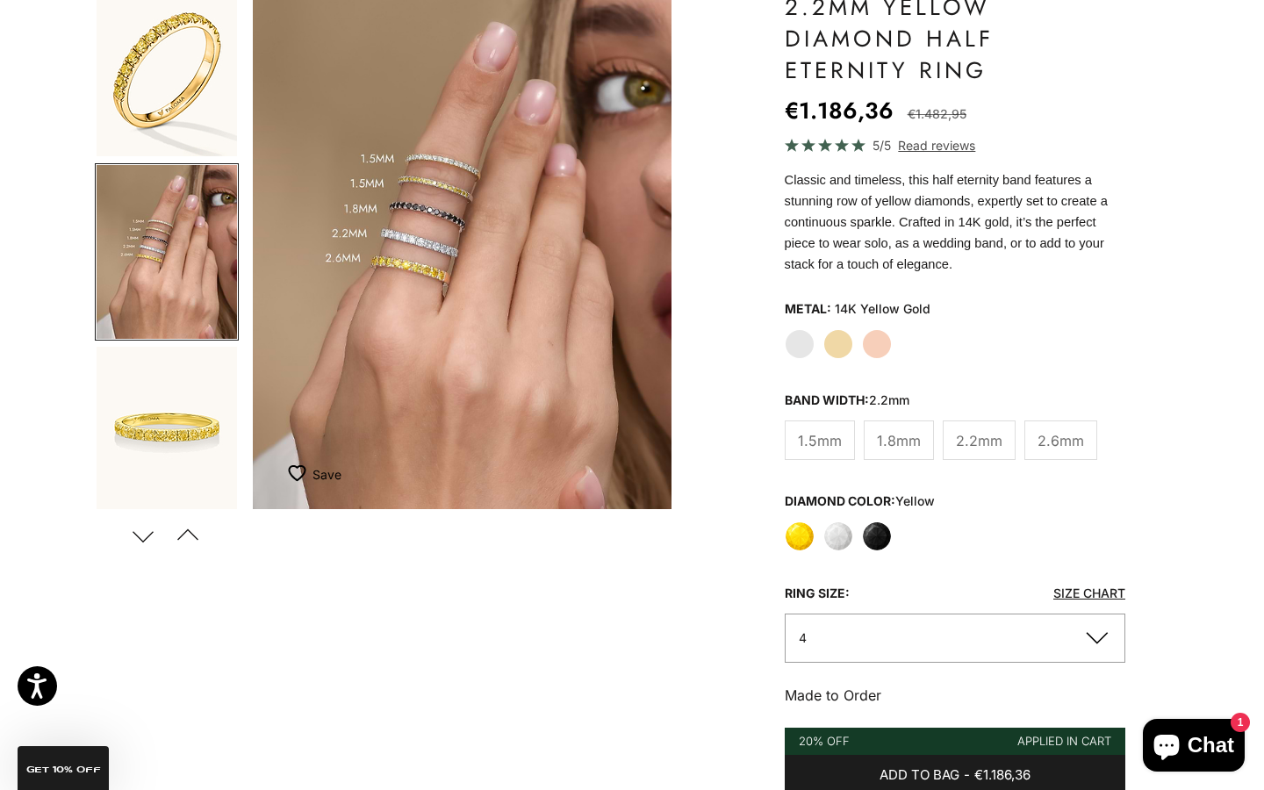
scroll to position [0, 0]
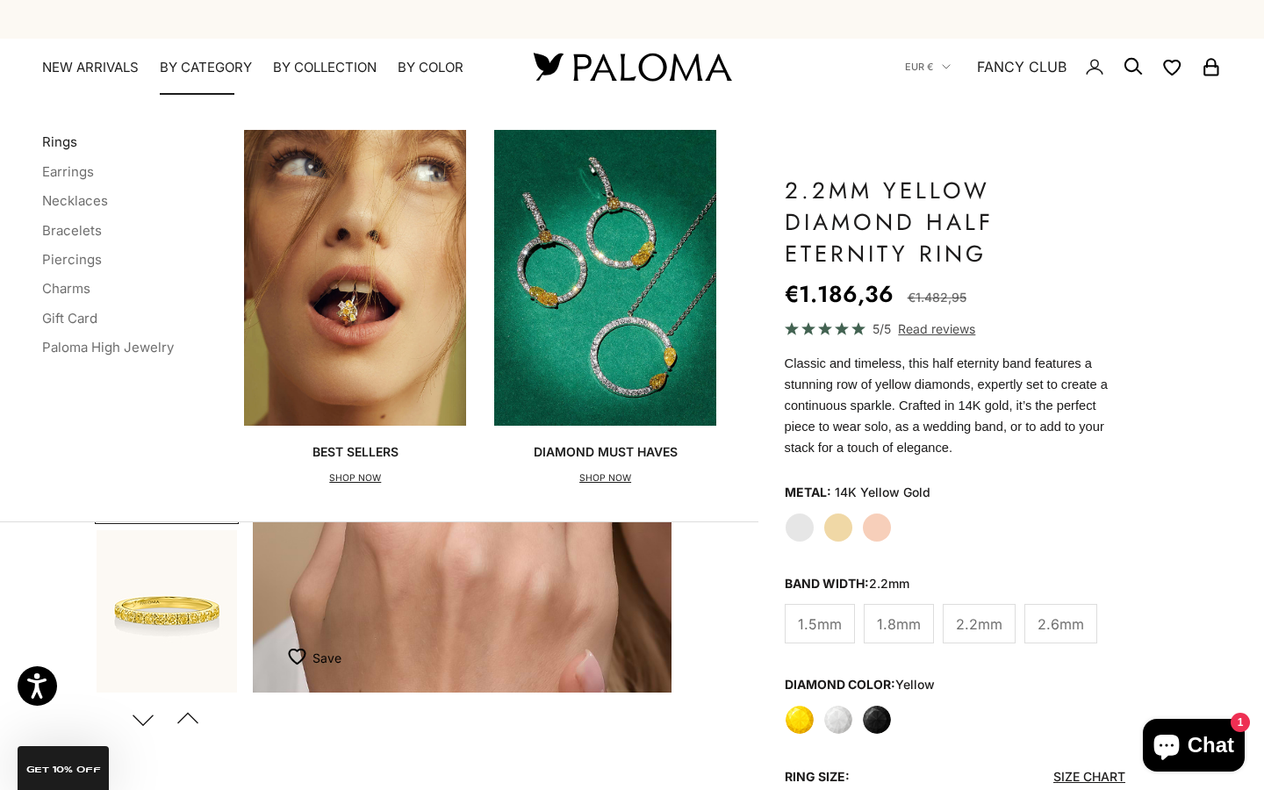
click at [62, 142] on link "Rings" at bounding box center [59, 141] width 35 height 17
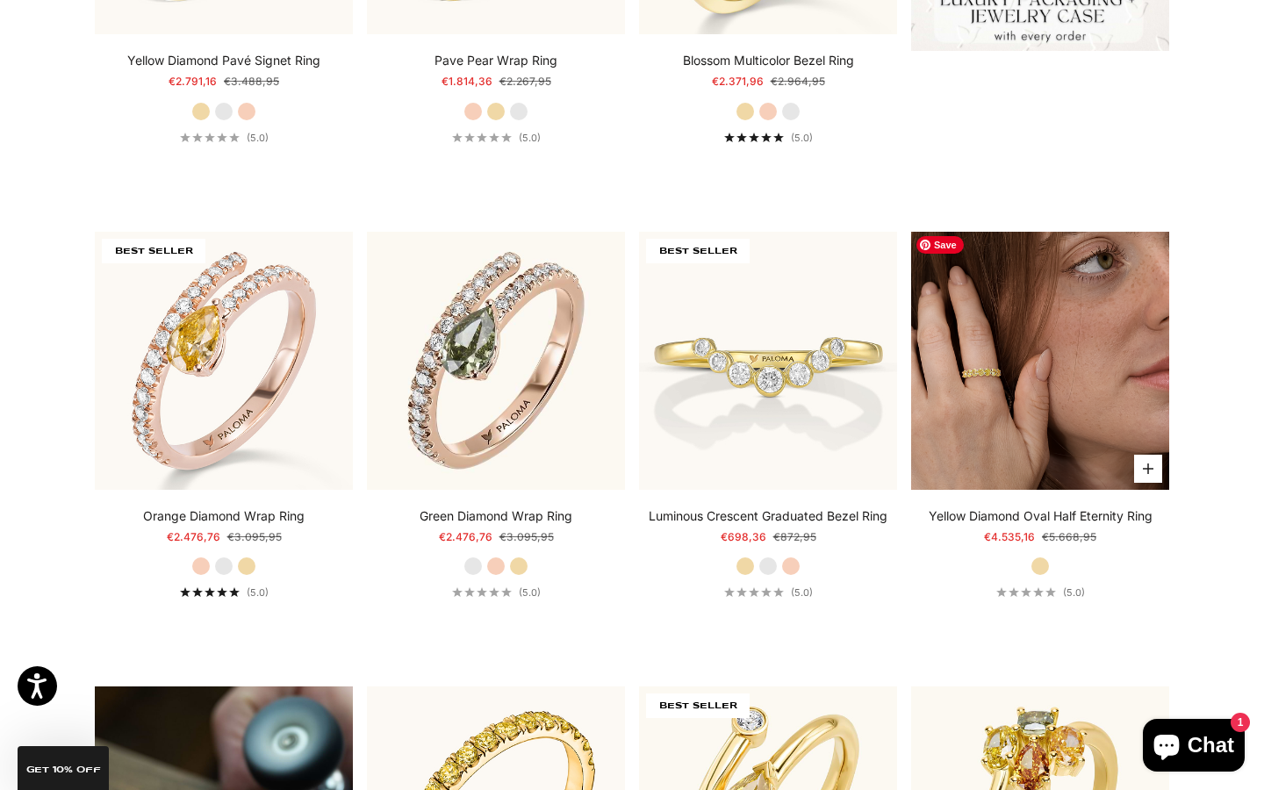
scroll to position [830, 0]
click at [997, 377] on img at bounding box center [1040, 361] width 258 height 258
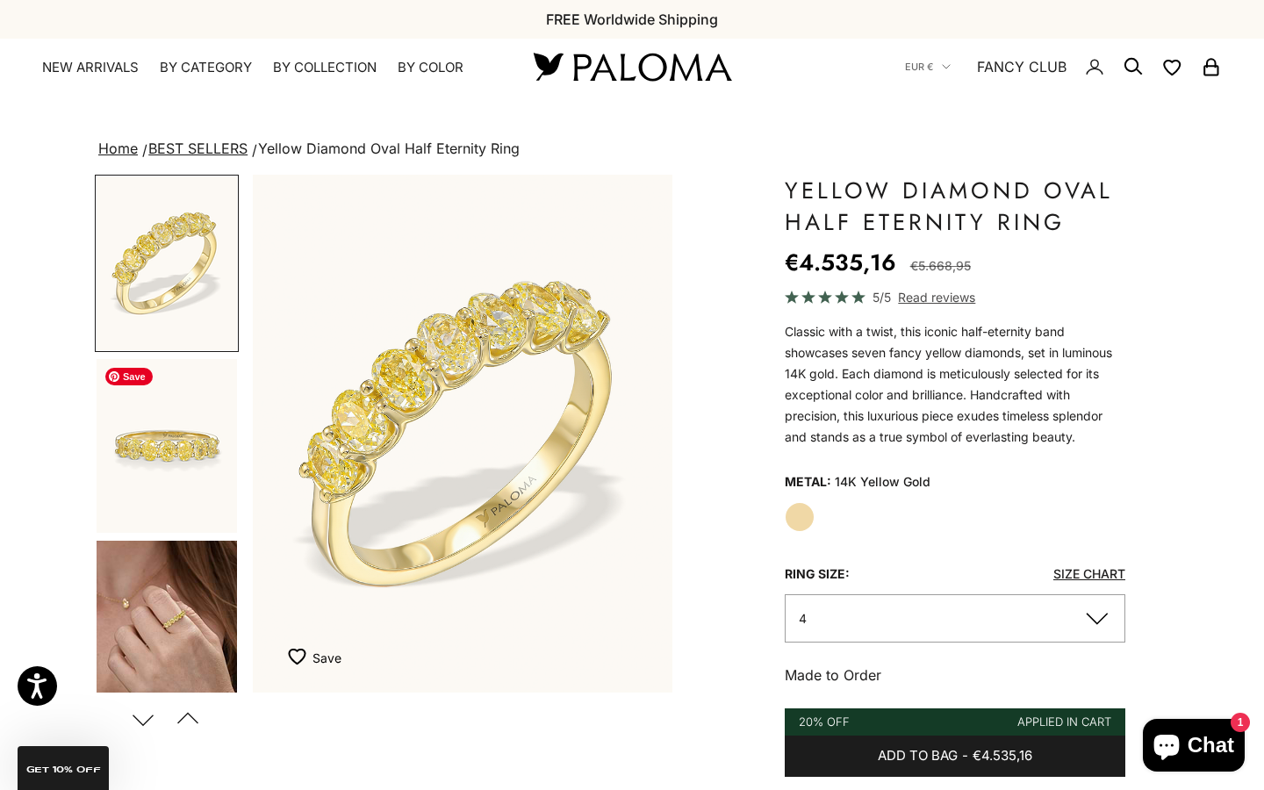
click at [199, 476] on img "Go to item 2" at bounding box center [167, 446] width 140 height 174
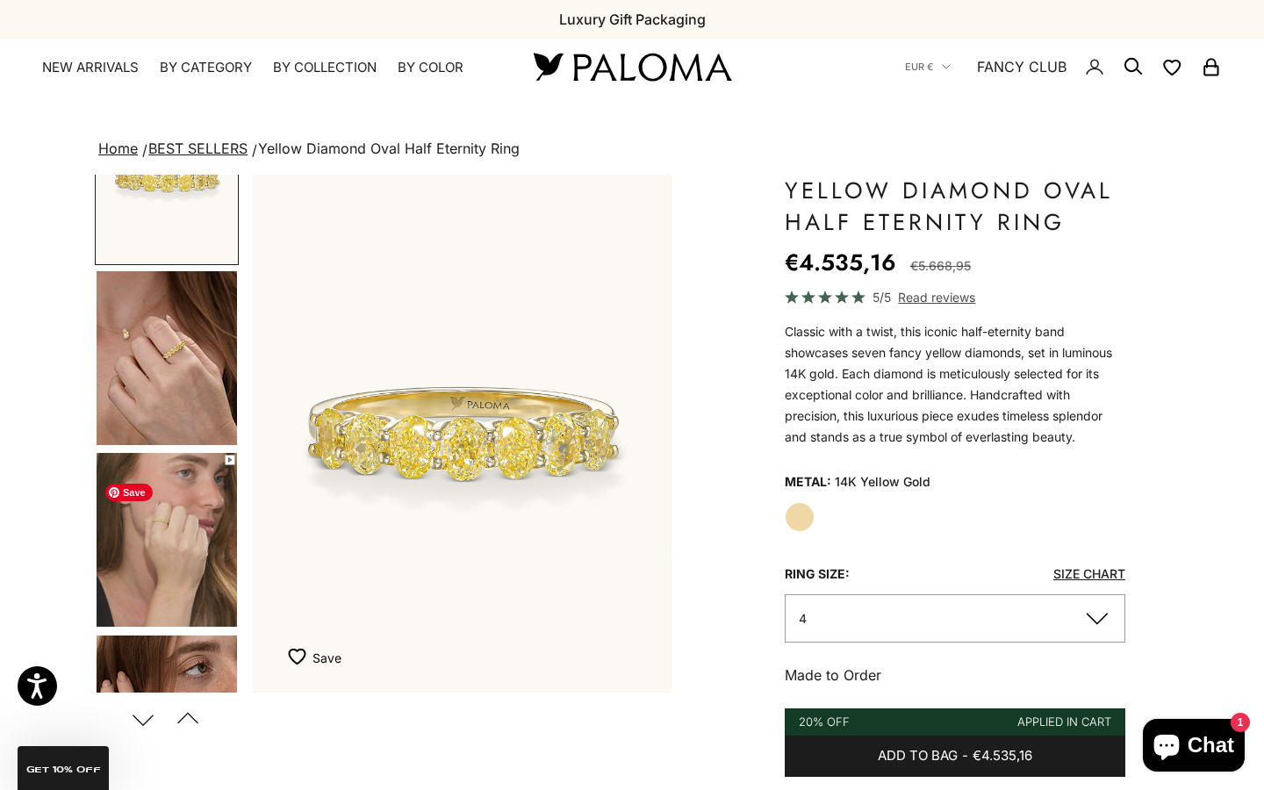
scroll to position [285, 0]
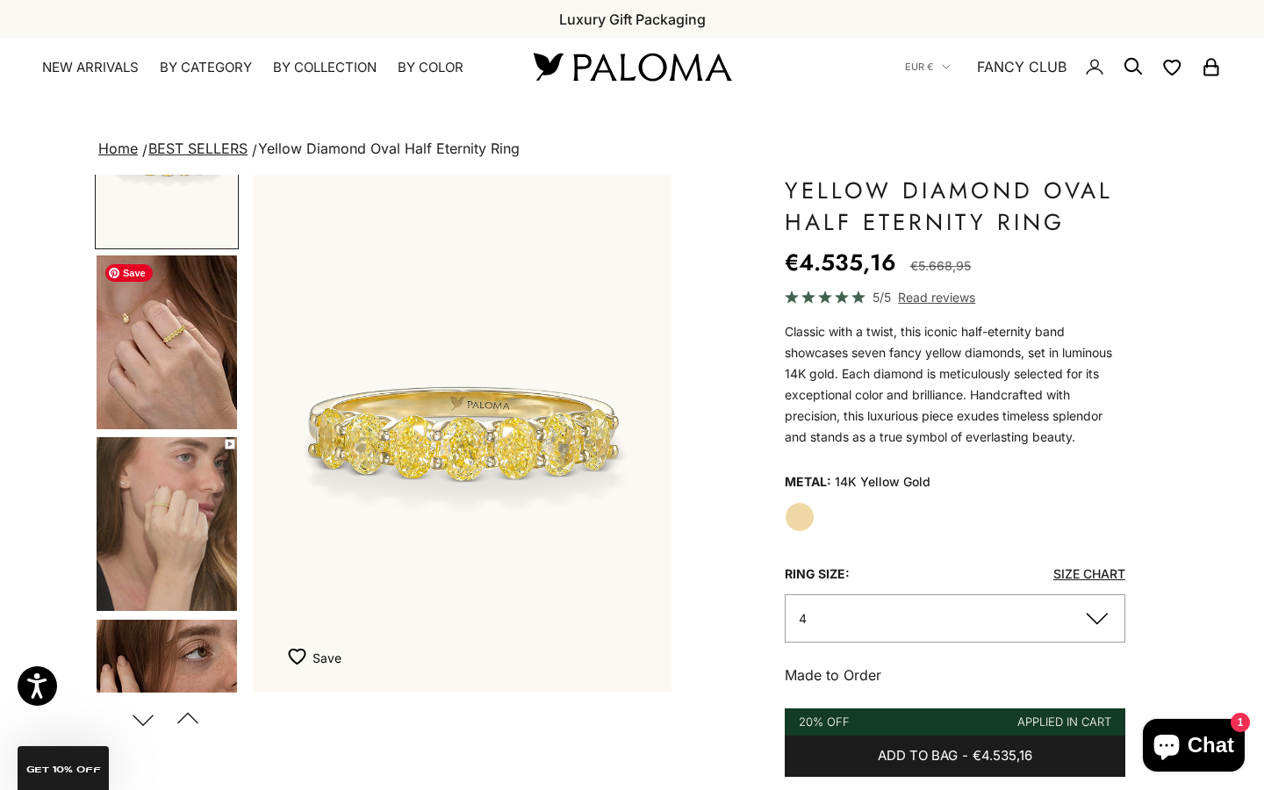
click at [160, 345] on img "Go to item 3" at bounding box center [167, 342] width 140 height 174
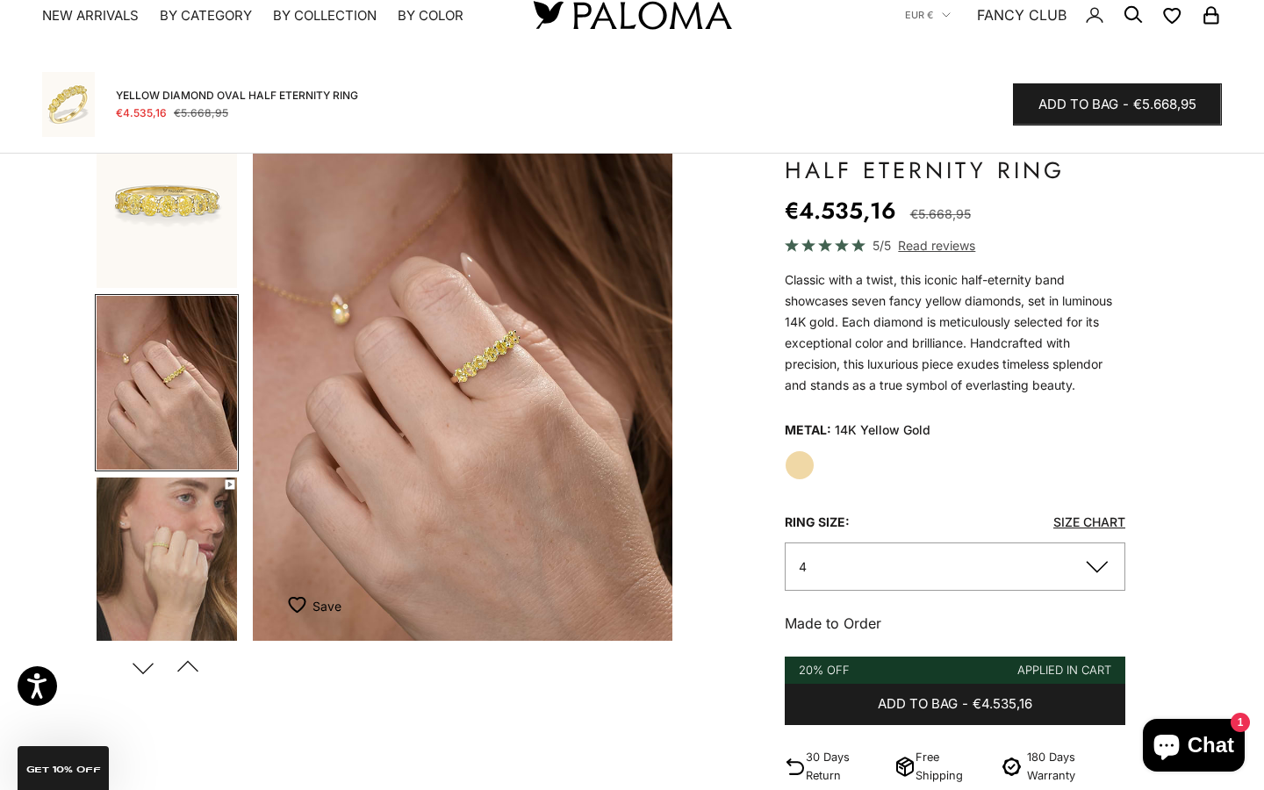
scroll to position [0, 0]
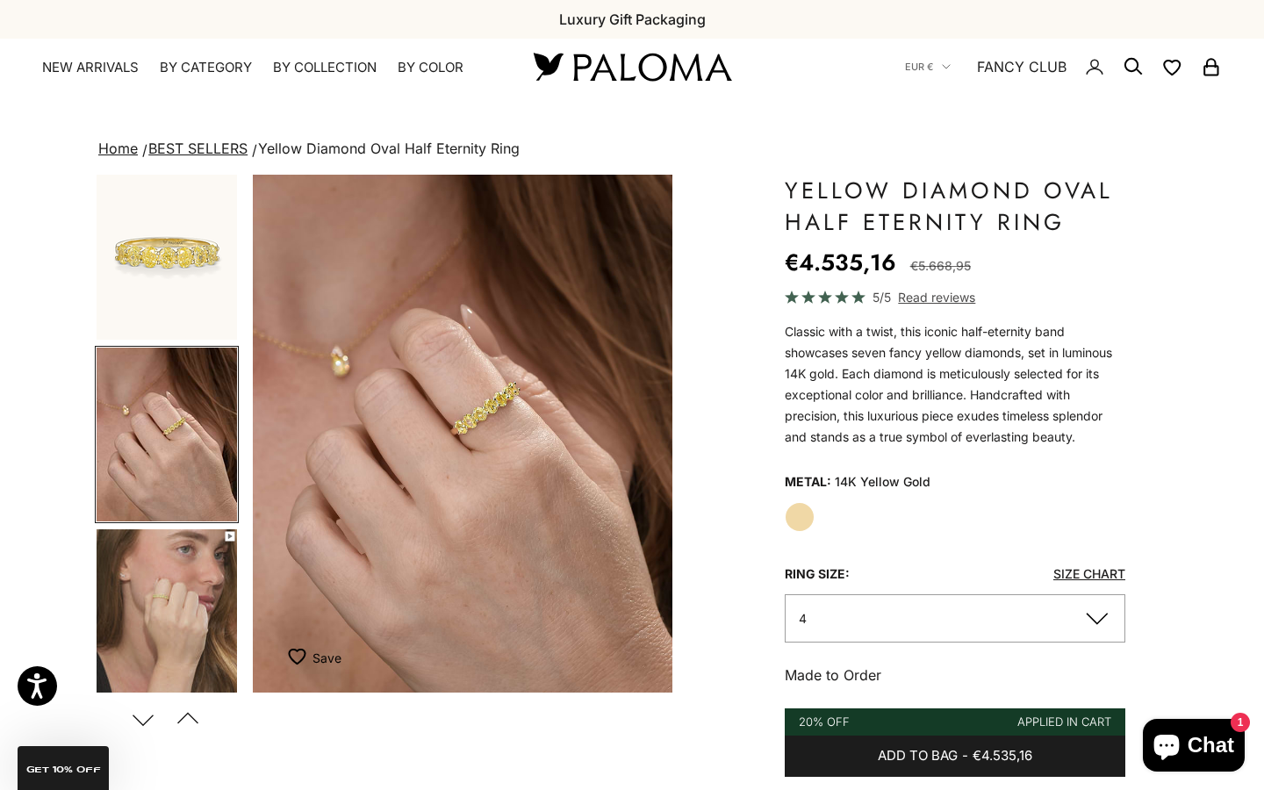
click at [184, 147] on link "BEST SELLERS" at bounding box center [197, 149] width 99 height 18
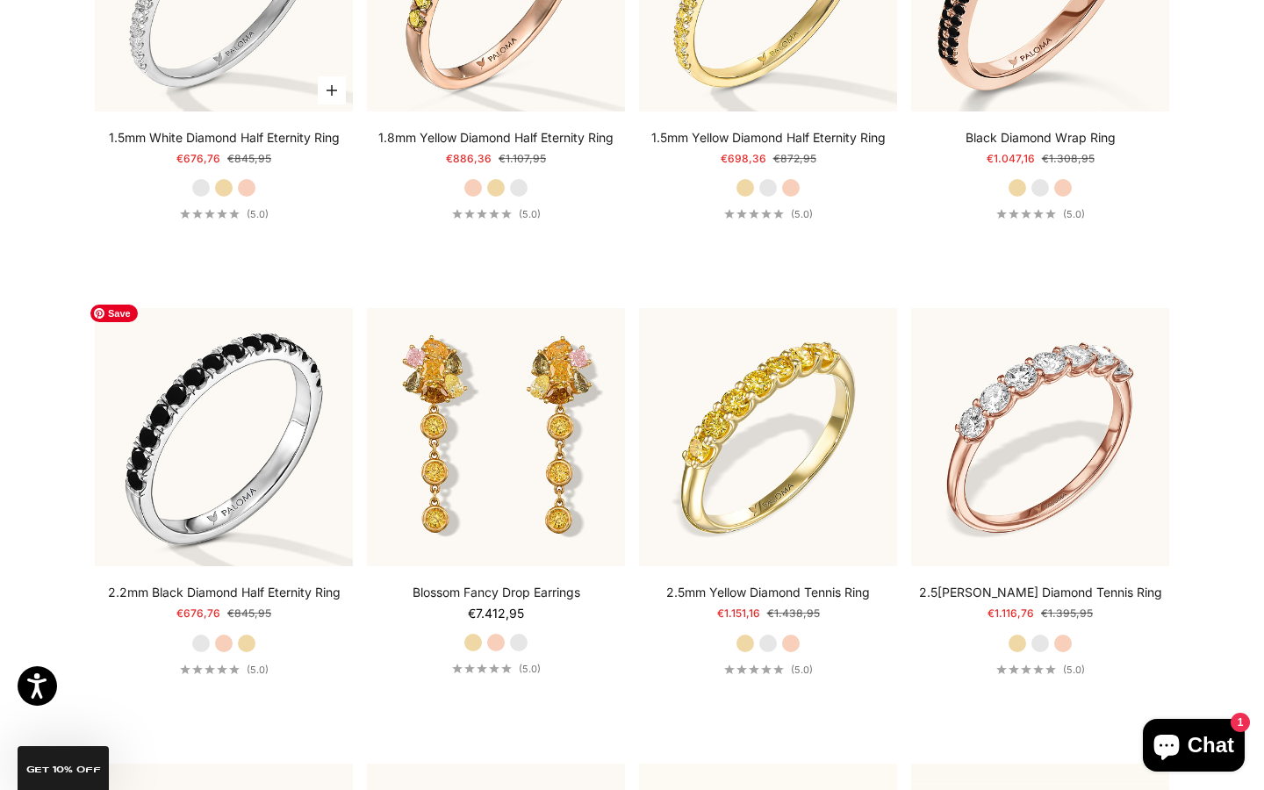
scroll to position [7144, 0]
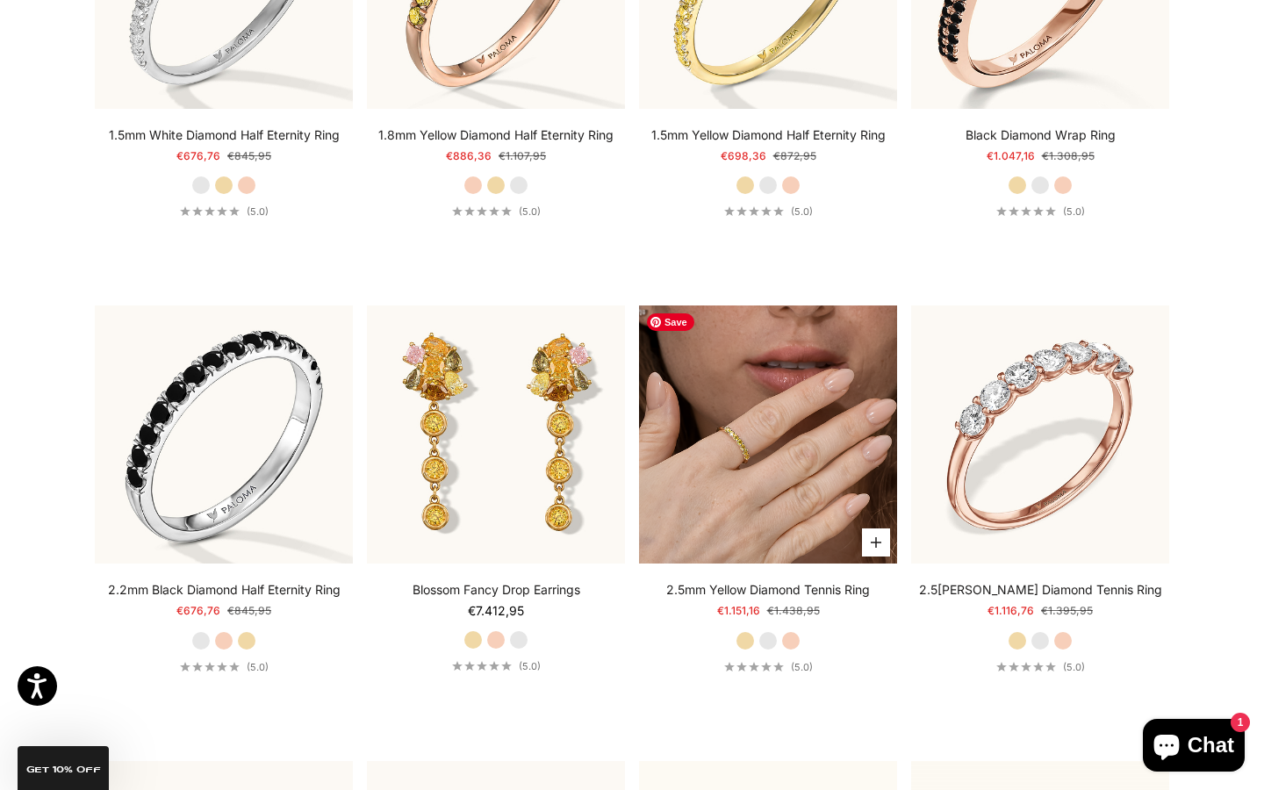
click at [777, 492] on img at bounding box center [768, 435] width 258 height 258
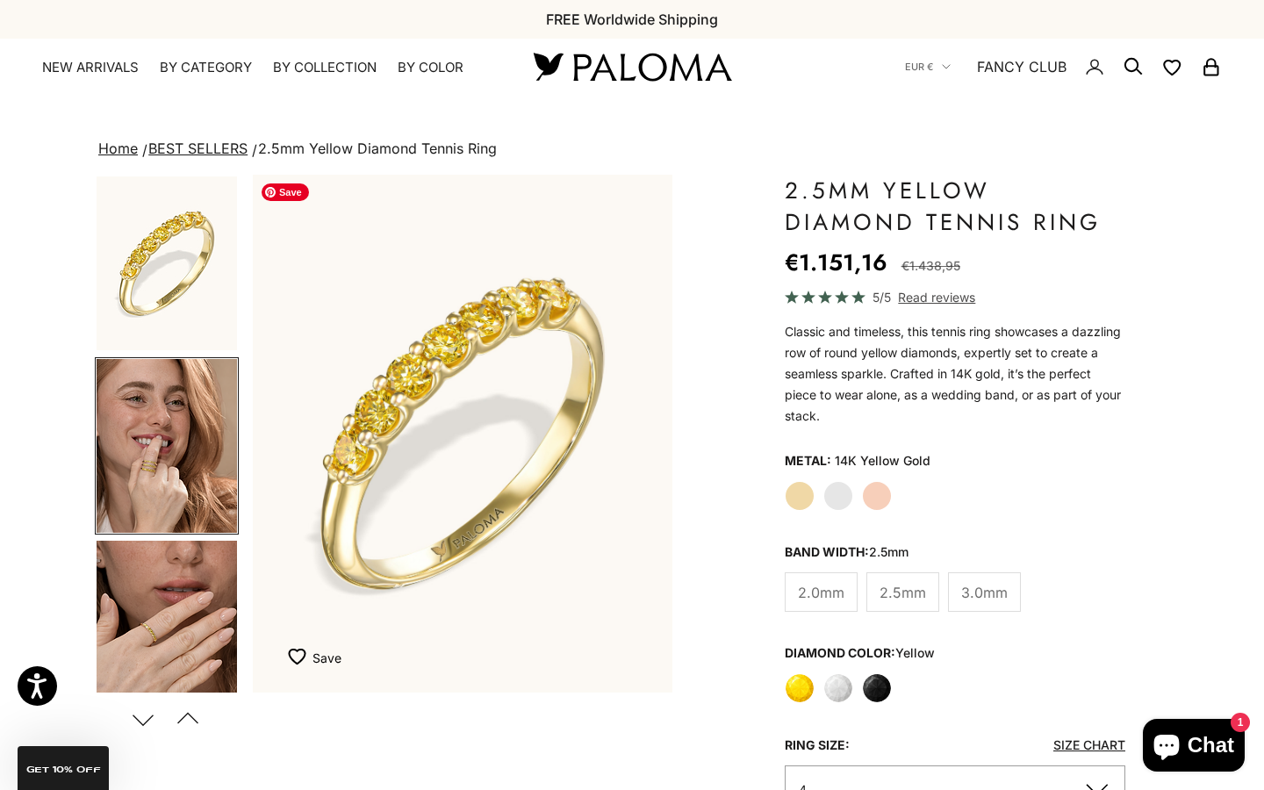
scroll to position [11, 0]
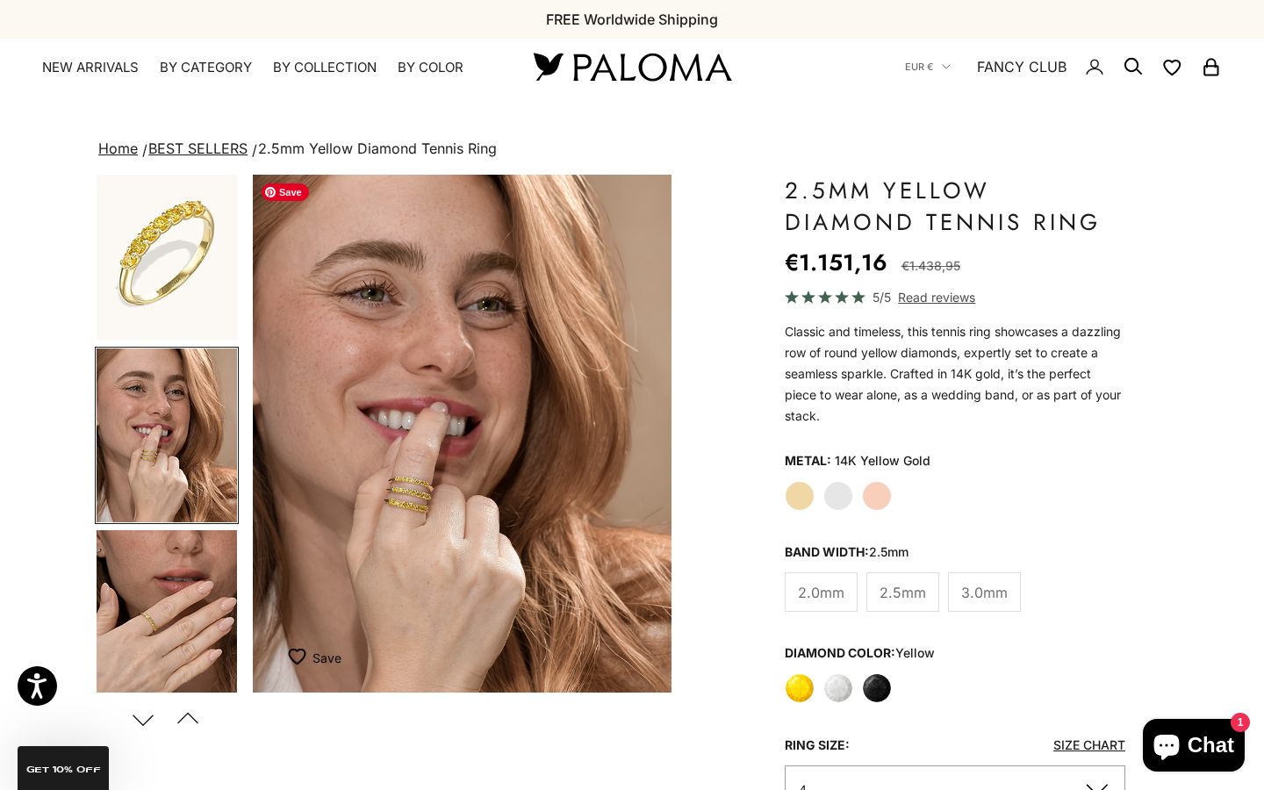
click at [411, 488] on img "Item 4 of 12" at bounding box center [463, 434] width 420 height 518
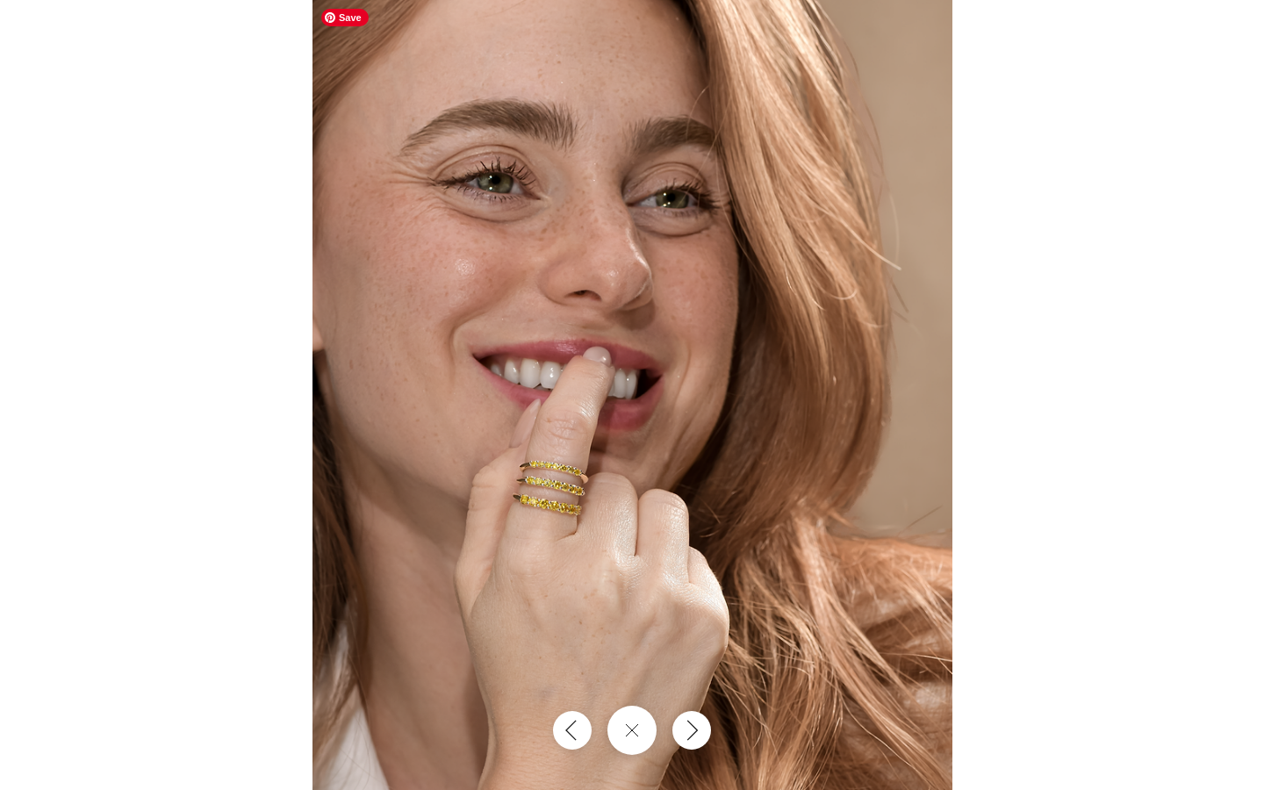
click at [565, 502] on img at bounding box center [633, 395] width 640 height 790
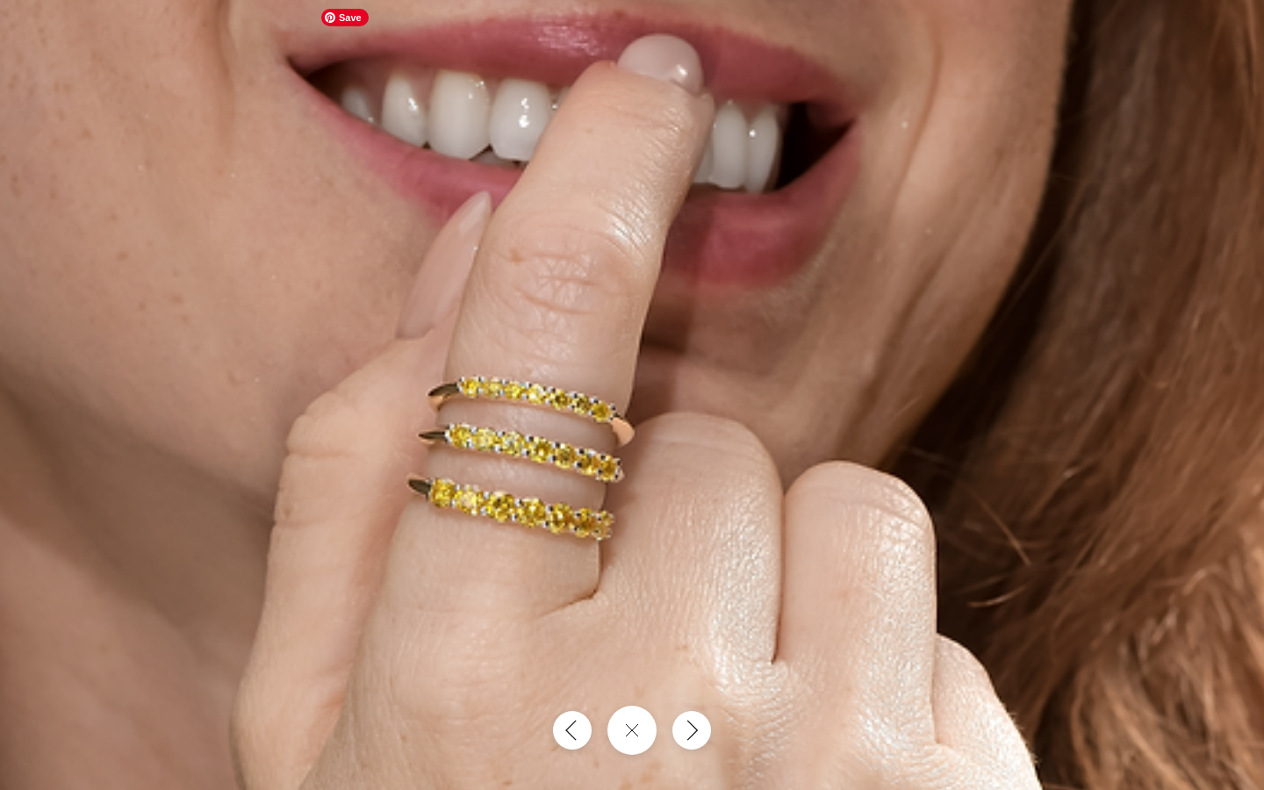
click at [565, 502] on img at bounding box center [766, 180] width 1919 height 2371
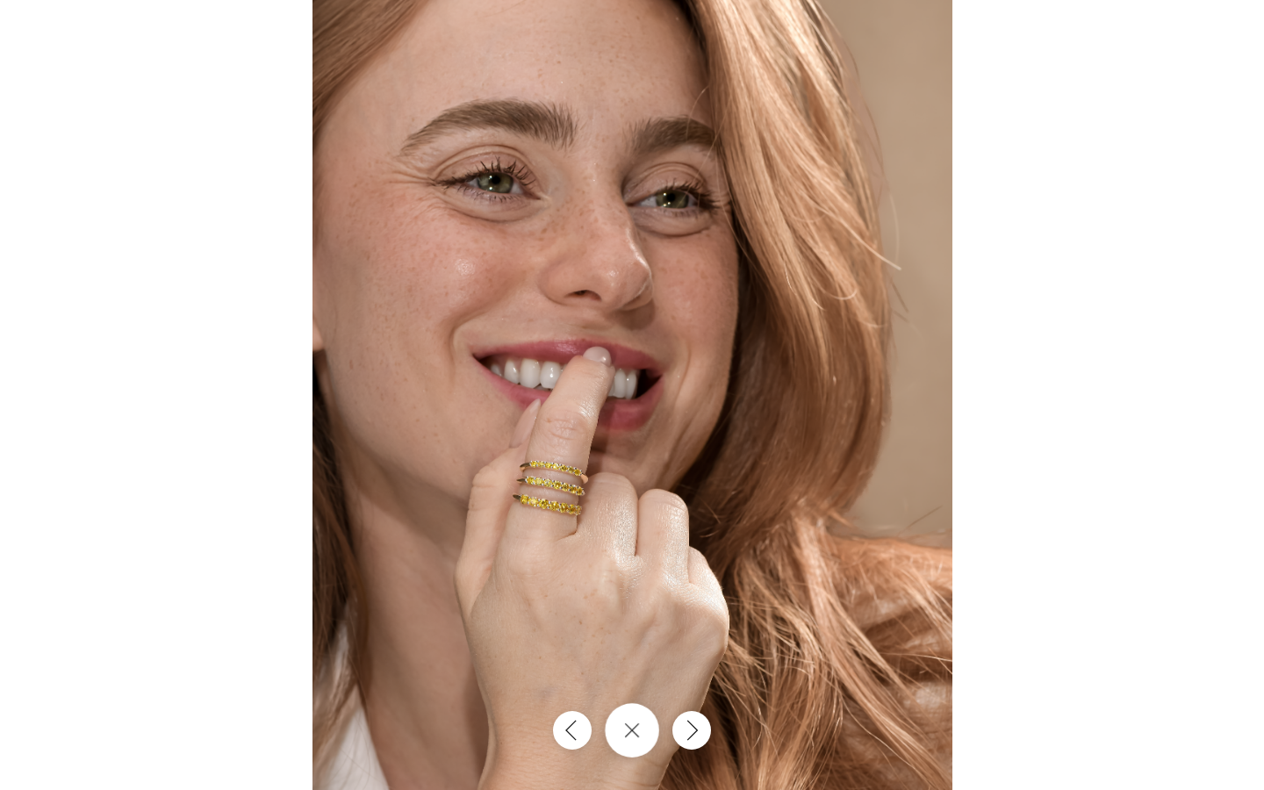
click at [634, 735] on button "Close gallery" at bounding box center [632, 730] width 54 height 54
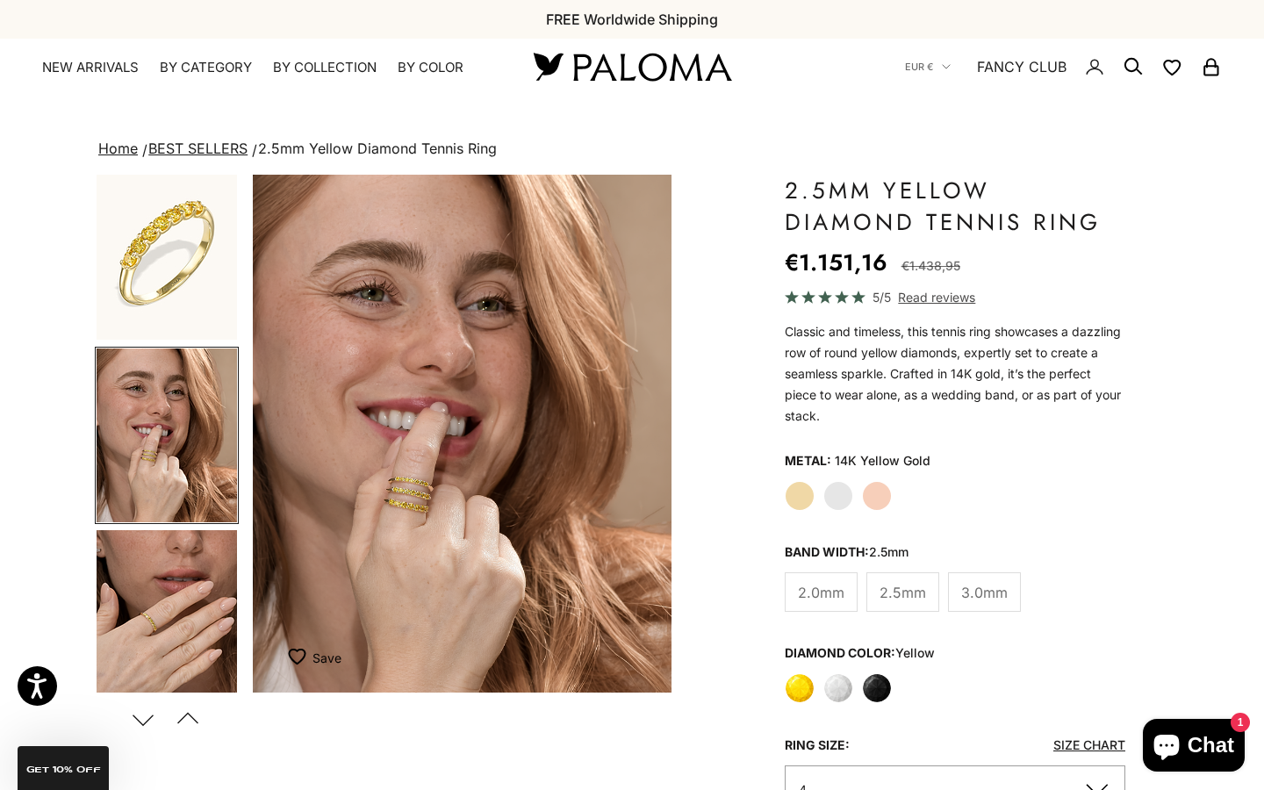
click at [835, 513] on variant-picker "Metal: 14K Yellow Gold Yellow Gold White Gold Rose Gold Ring size: Size Chart 4…" at bounding box center [955, 631] width 341 height 366
click at [409, 493] on img "Item 4 of 12" at bounding box center [463, 434] width 420 height 518
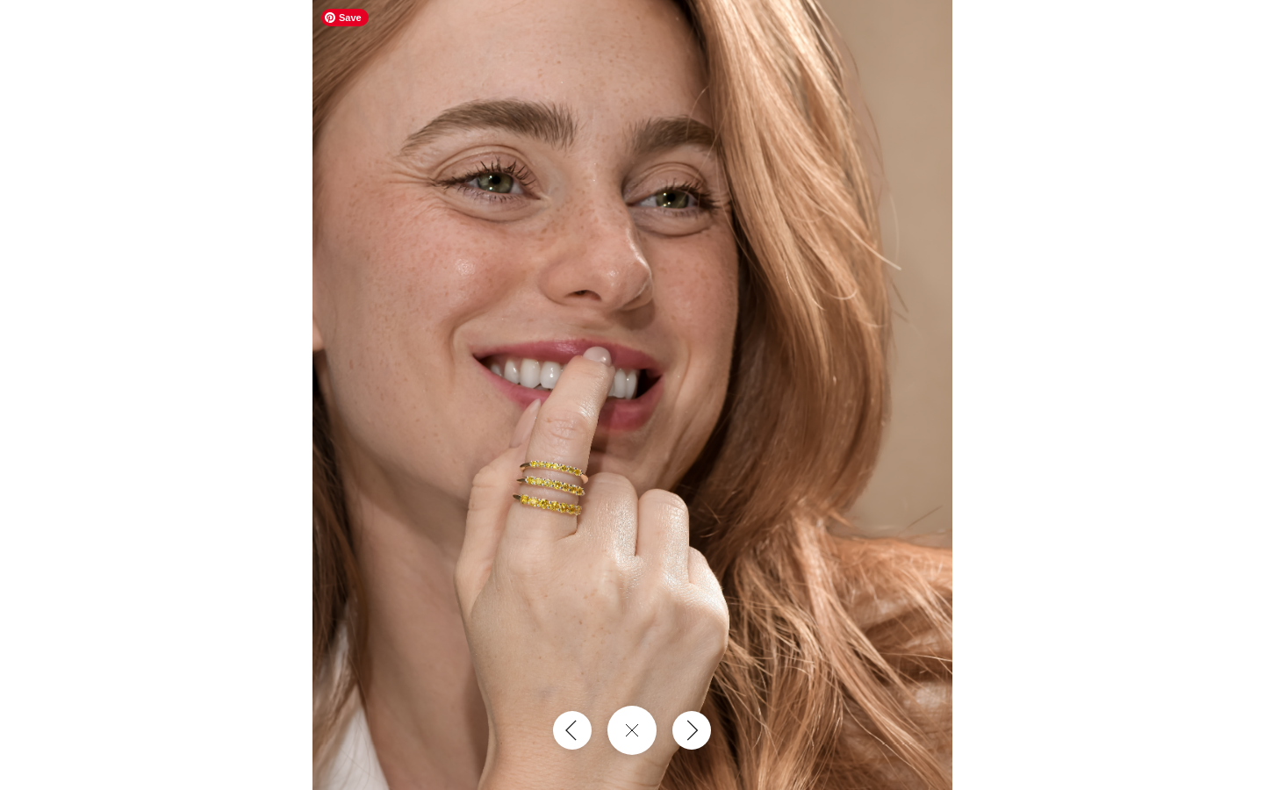
click at [563, 496] on img at bounding box center [633, 395] width 640 height 790
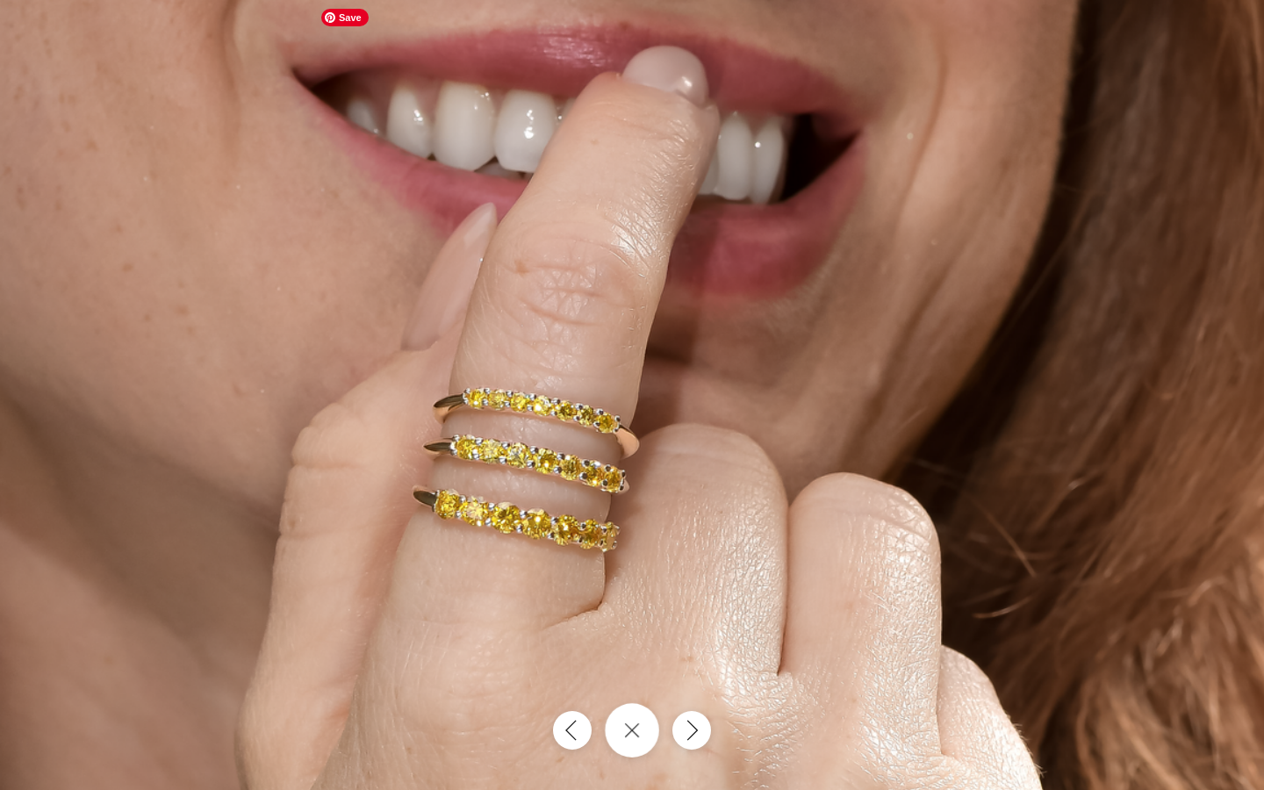
click at [631, 740] on button "Close gallery" at bounding box center [632, 730] width 54 height 54
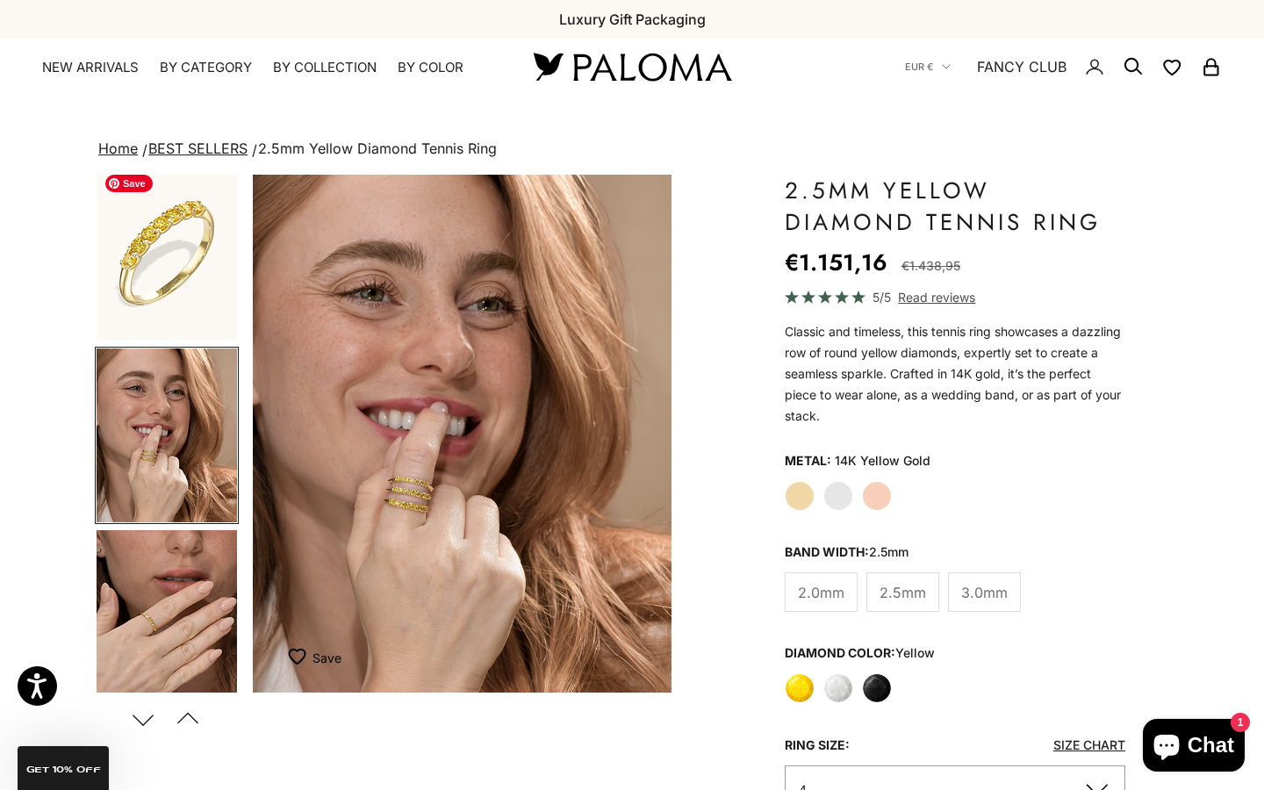
click at [183, 229] on img "Go to item 1" at bounding box center [167, 253] width 140 height 174
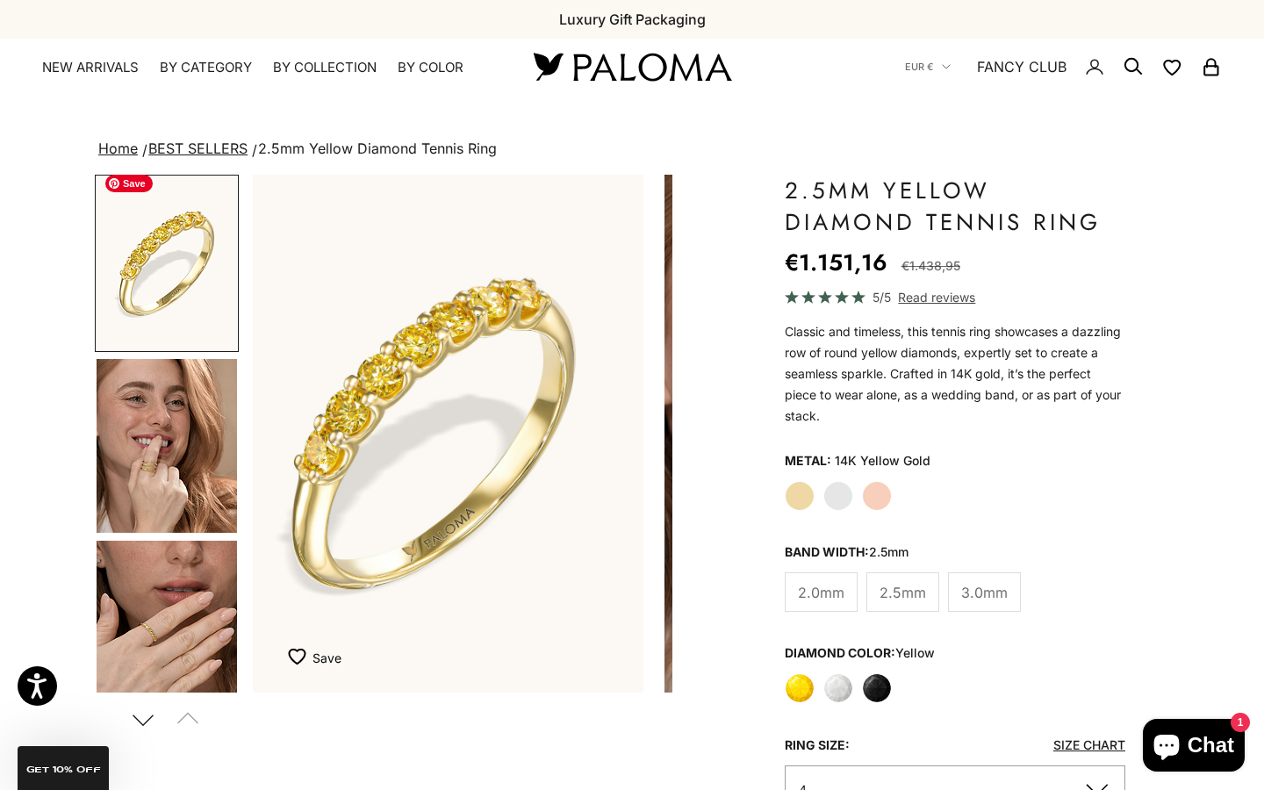
scroll to position [0, 0]
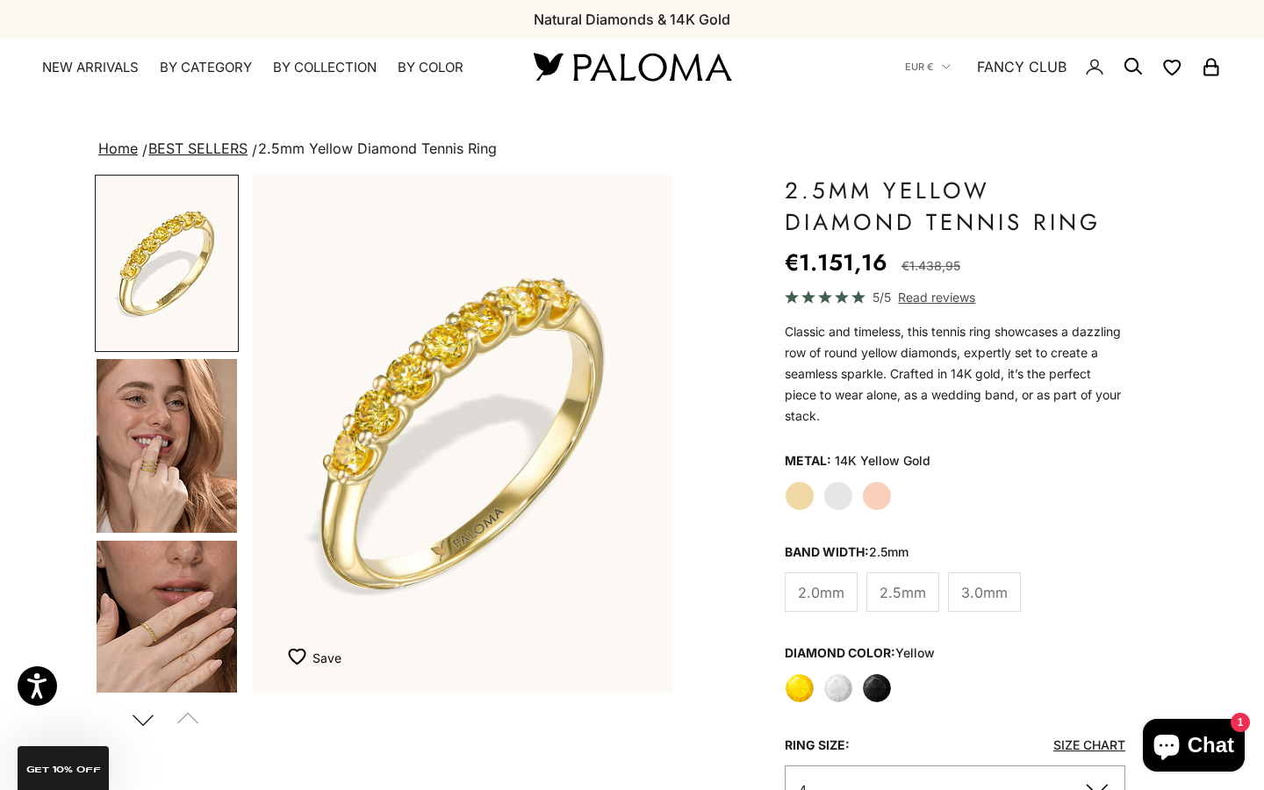
click at [840, 682] on label "White" at bounding box center [839, 688] width 30 height 30
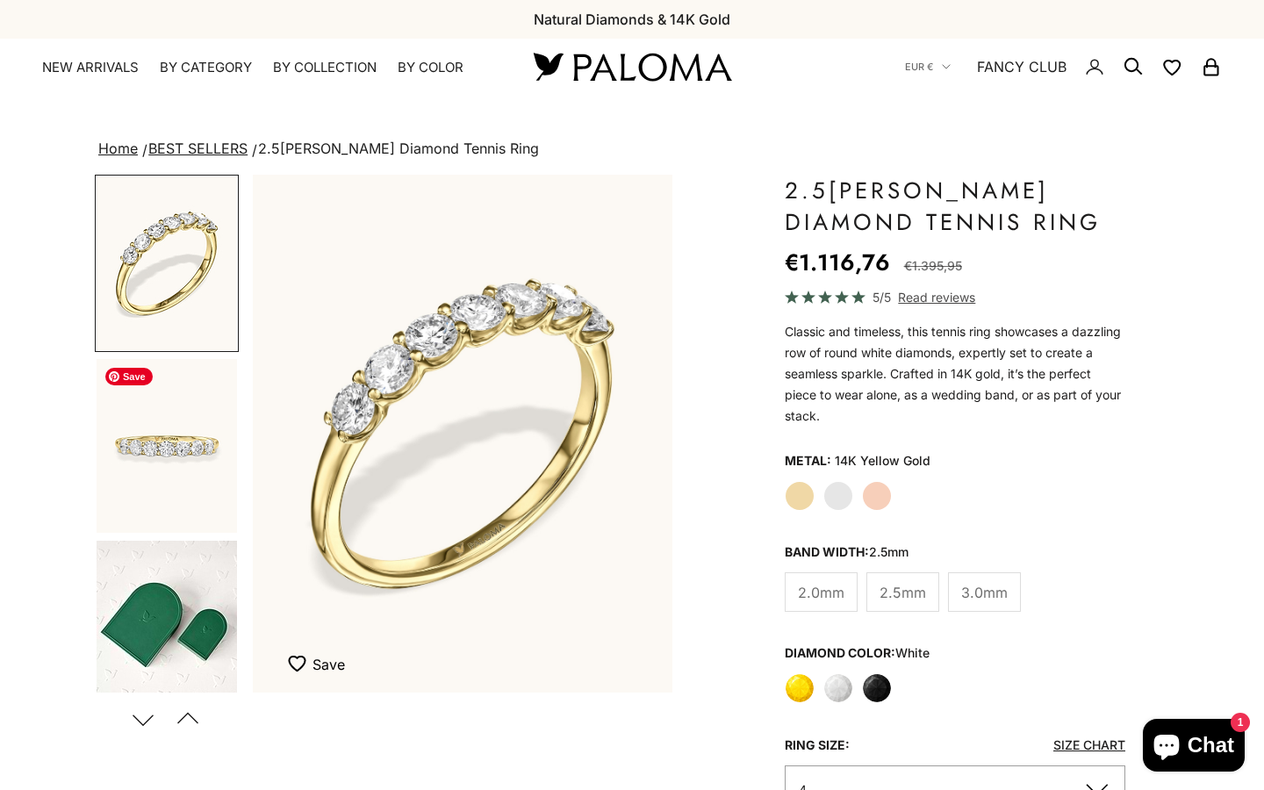
click at [214, 440] on img "Go to item 6" at bounding box center [167, 446] width 140 height 174
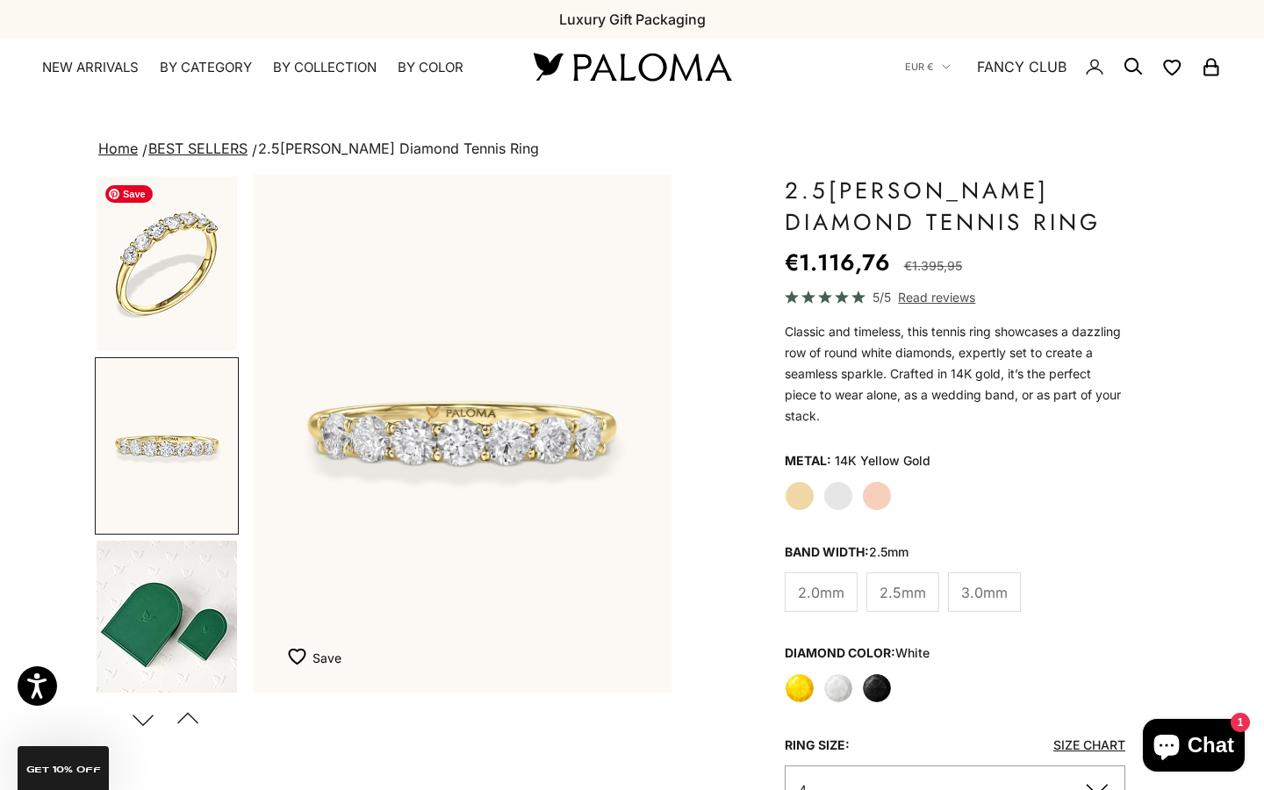
click at [177, 284] on img "Go to item 5" at bounding box center [167, 263] width 140 height 174
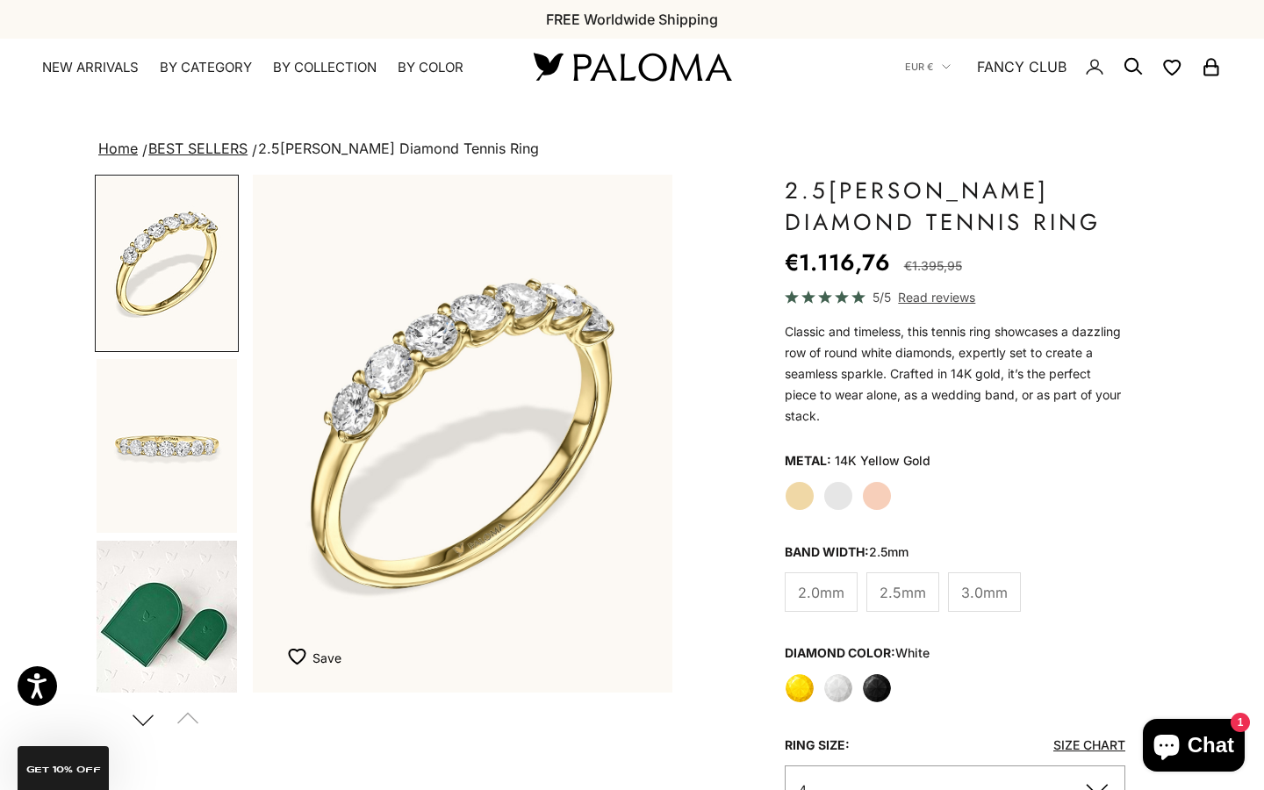
click at [803, 694] on label "Yellow" at bounding box center [800, 688] width 30 height 30
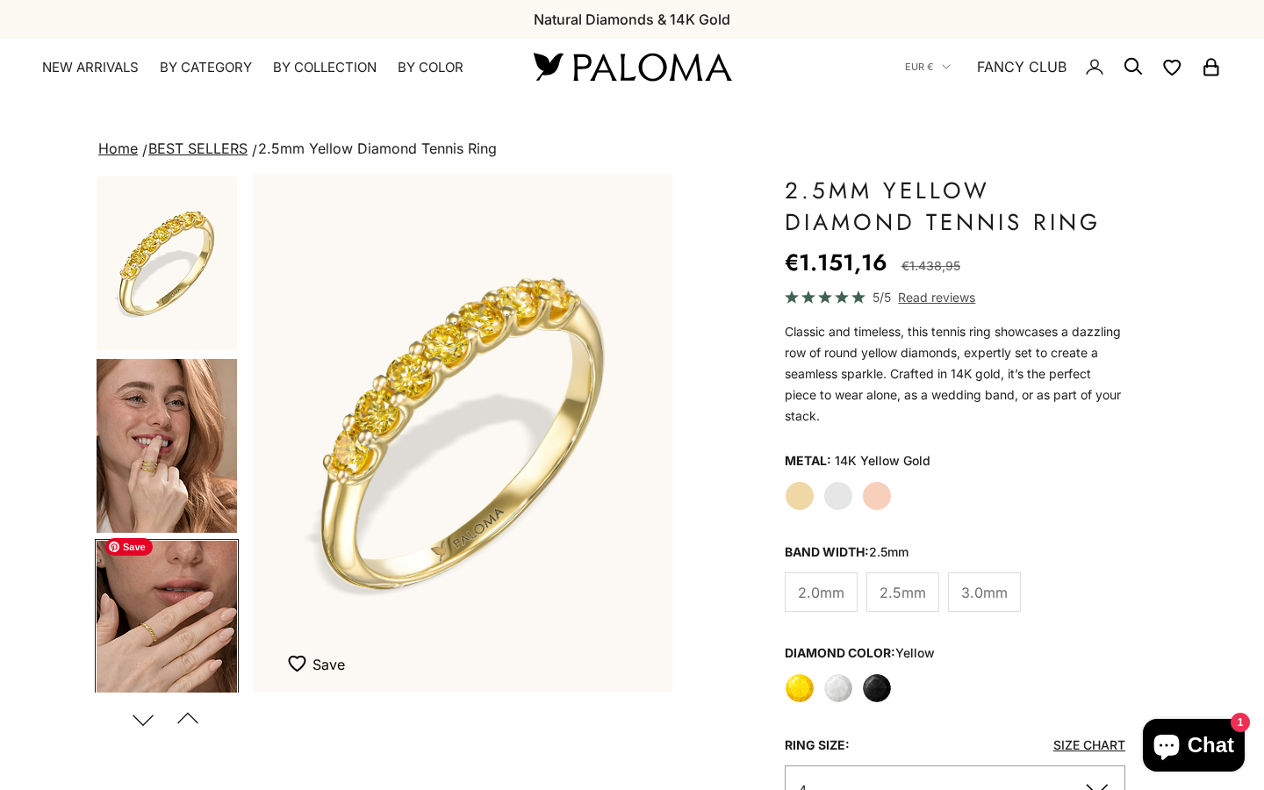
scroll to position [193, 0]
